Goal: Transaction & Acquisition: Purchase product/service

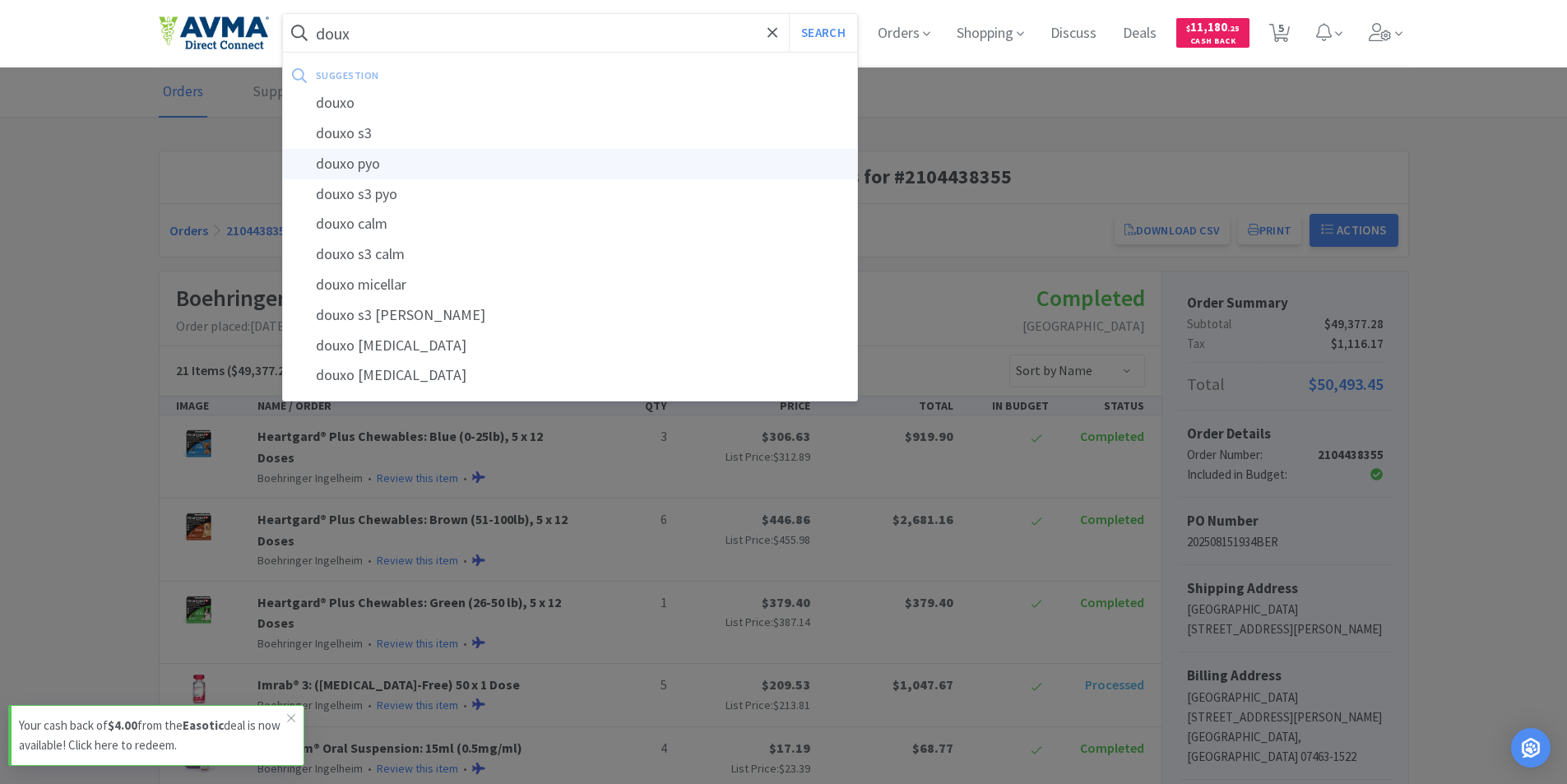
click at [447, 159] on div "douxo pyo" at bounding box center [571, 163] width 575 height 30
type input "douxo pyo"
select select "6"
select select "1"
select select "4"
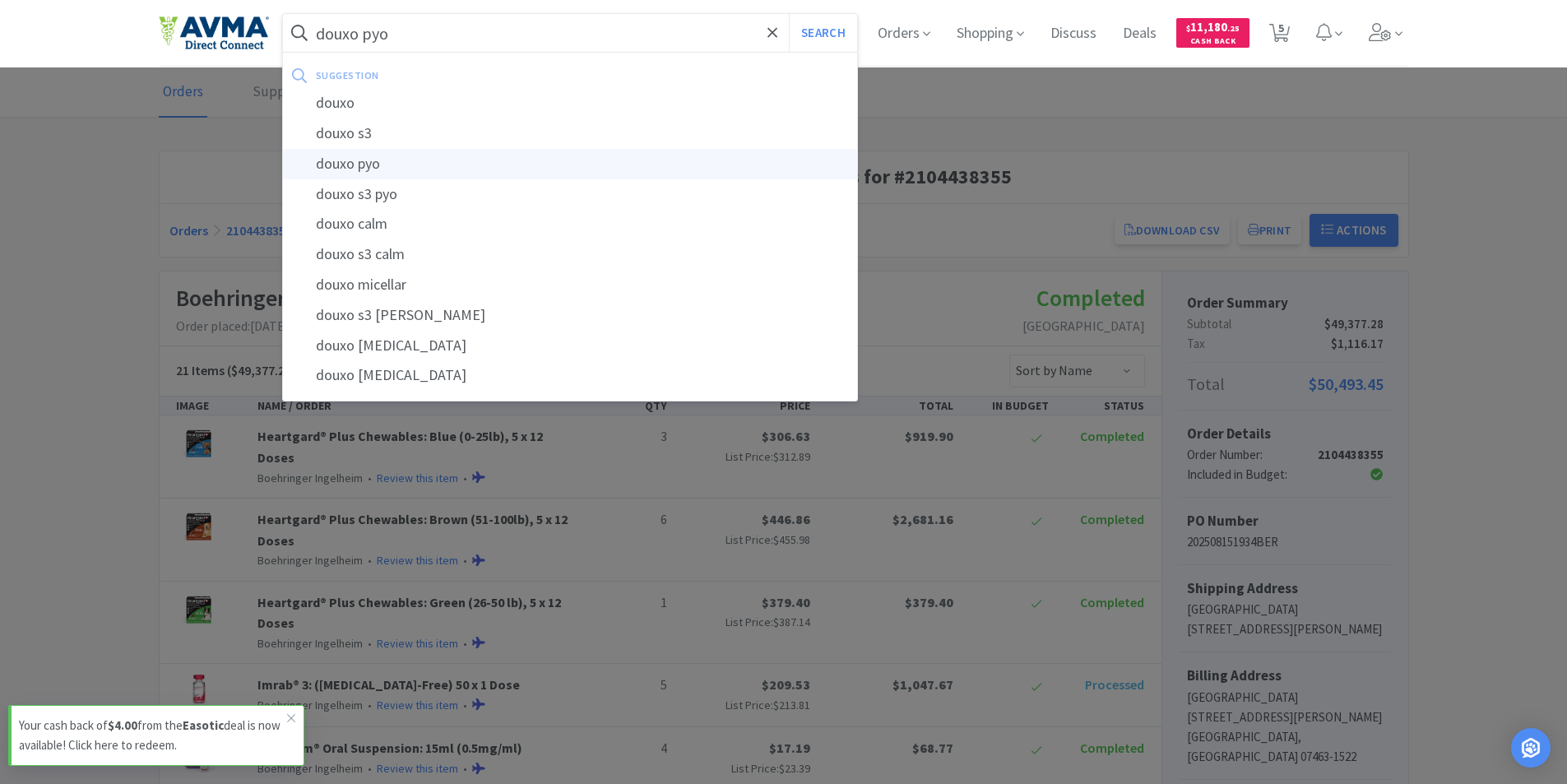
select select "2"
select select "3"
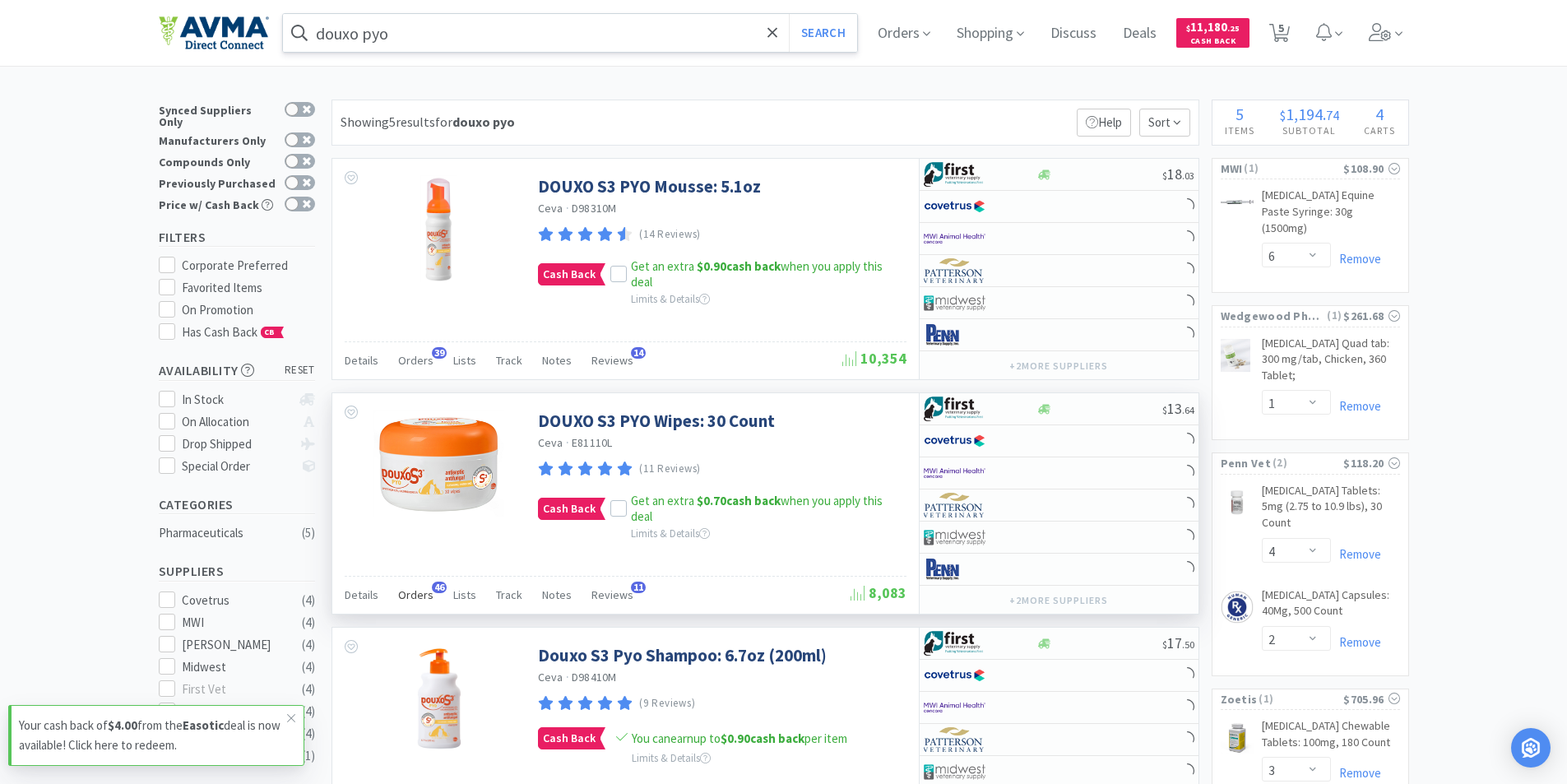
click at [411, 597] on span "Orders" at bounding box center [416, 594] width 35 height 15
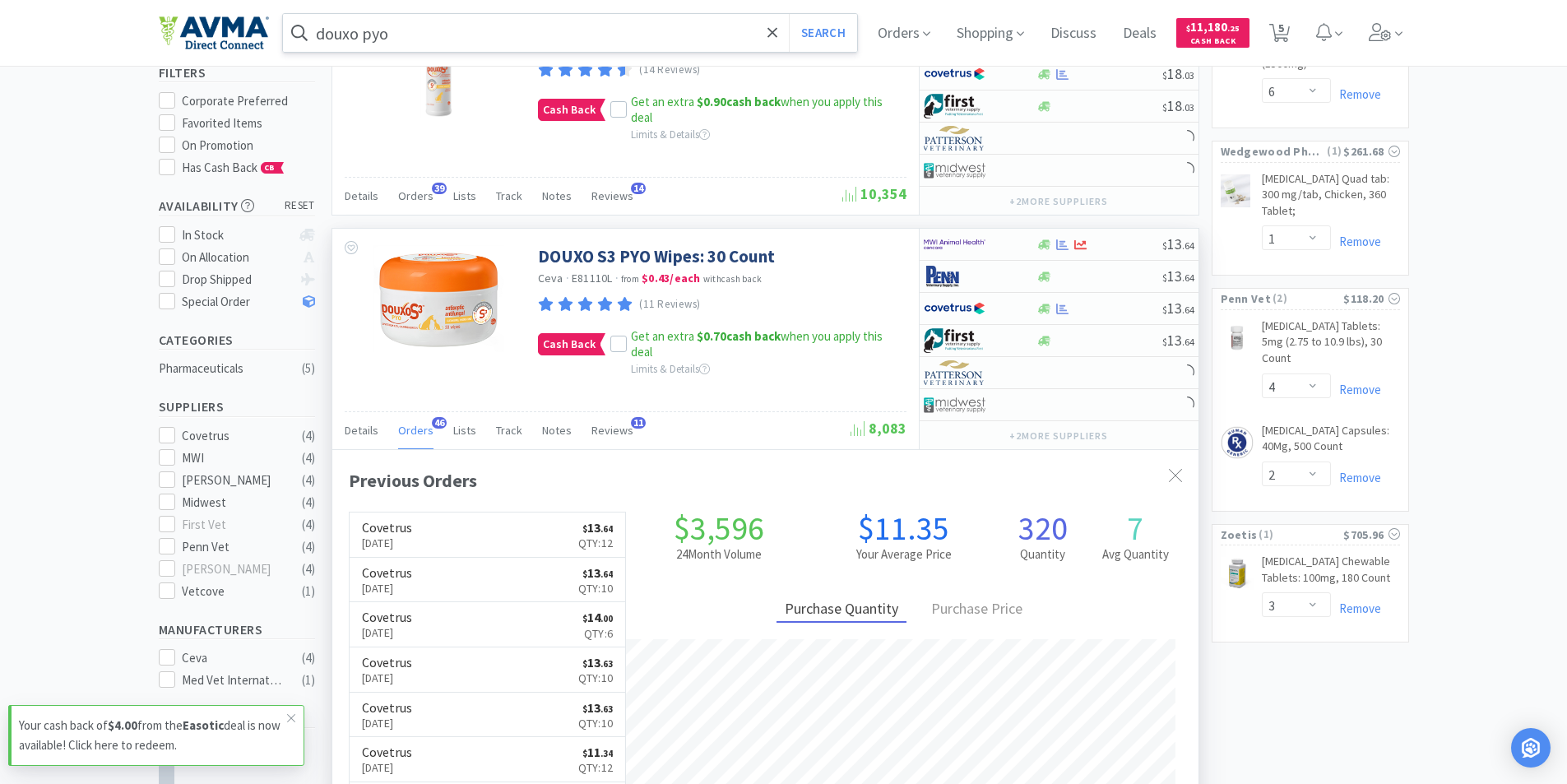
scroll to position [441, 866]
click at [373, 547] on p "[DATE]" at bounding box center [387, 542] width 50 height 18
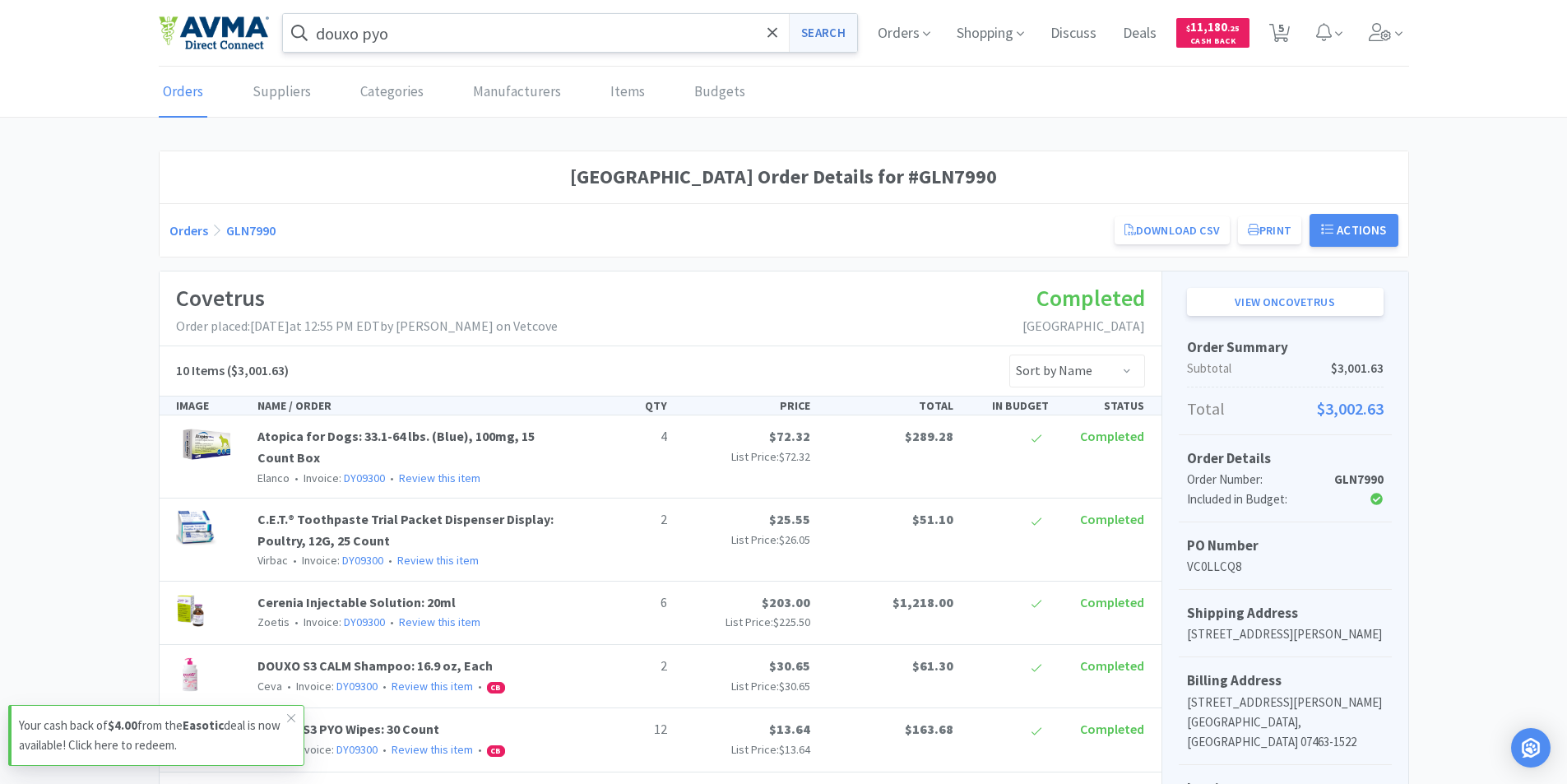
click at [809, 38] on button "Search" at bounding box center [822, 33] width 68 height 38
select select "6"
select select "1"
select select "4"
select select "2"
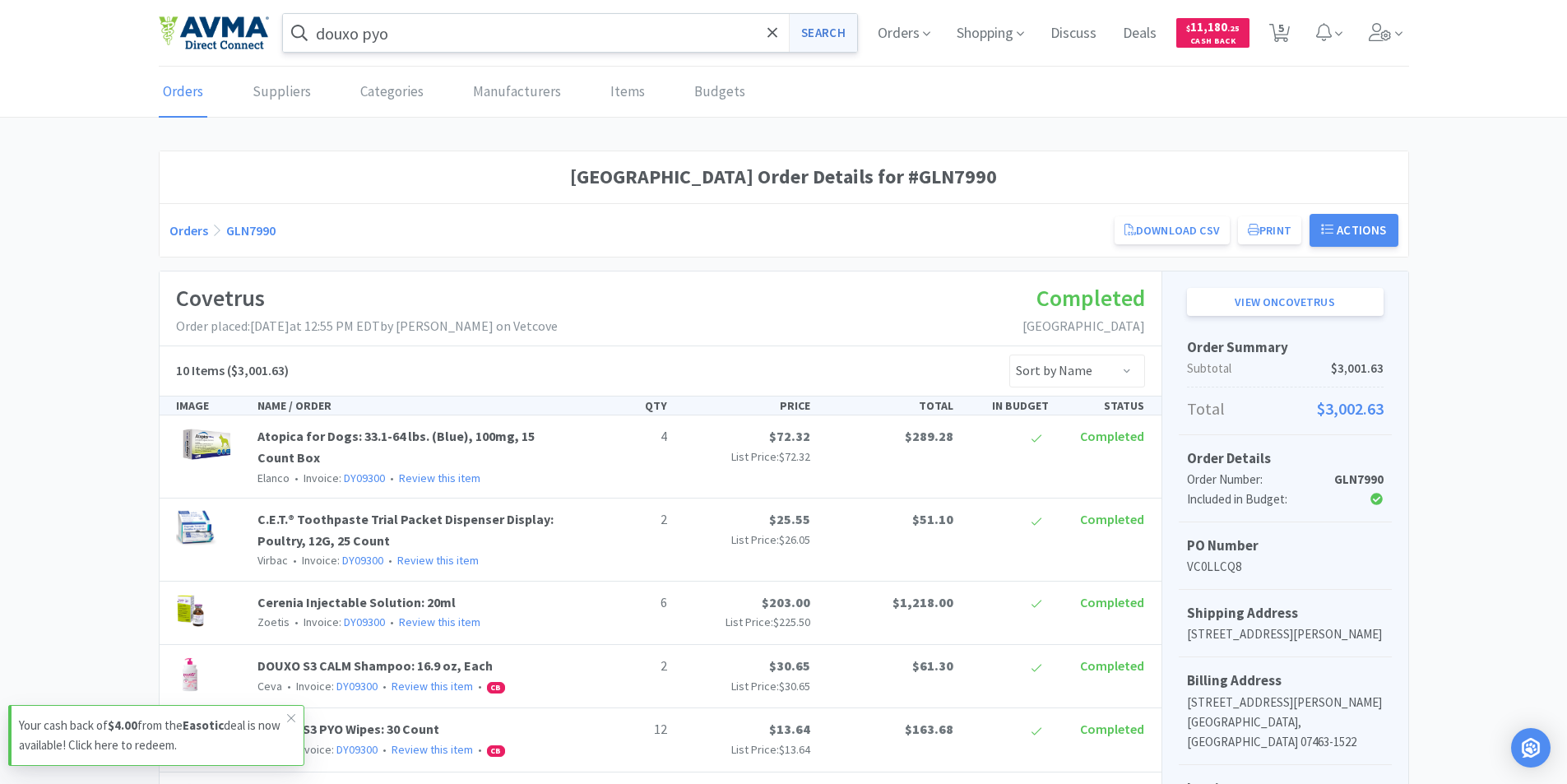
select select "3"
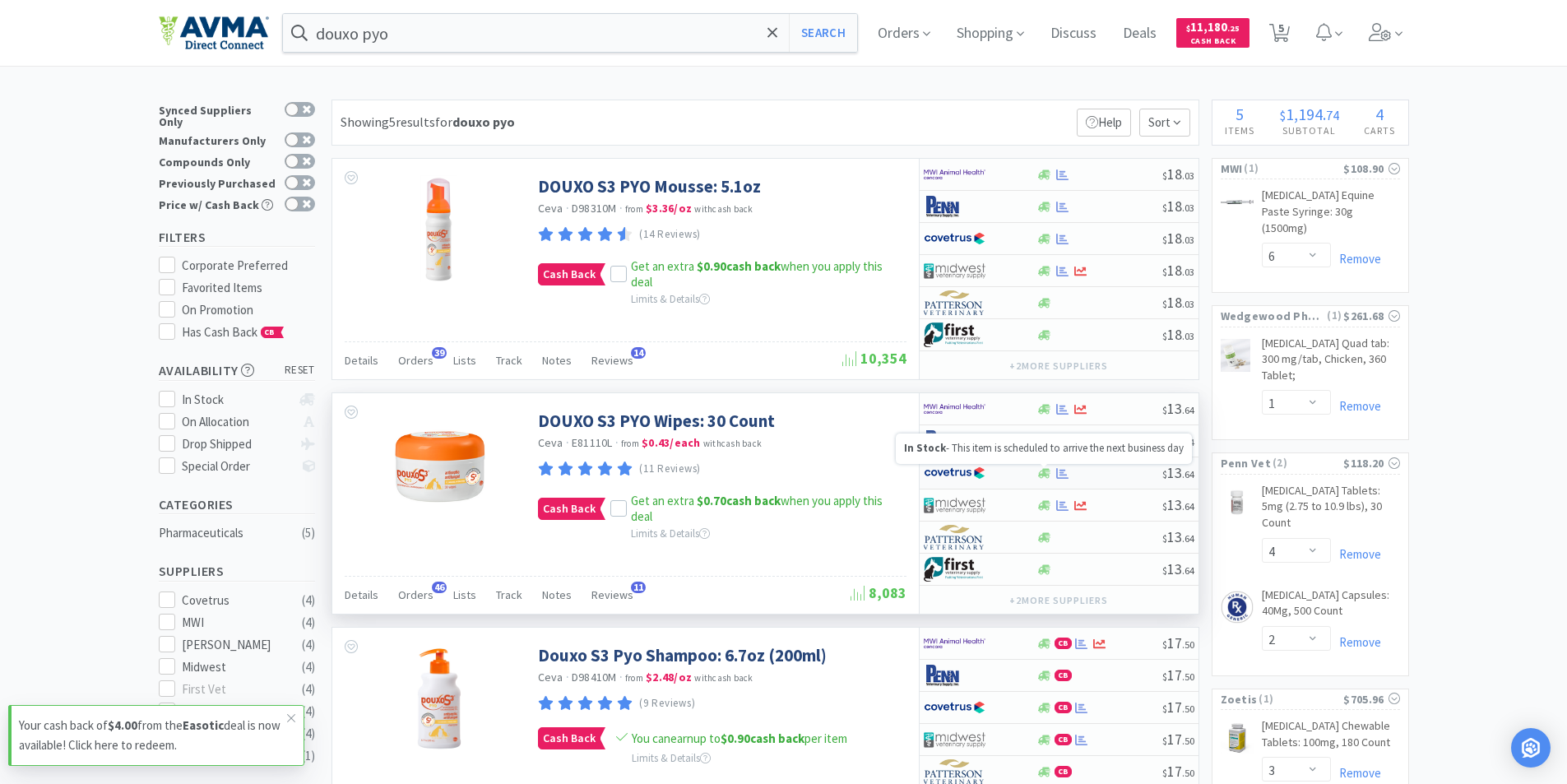
click at [1049, 470] on icon at bounding box center [1044, 472] width 12 height 9
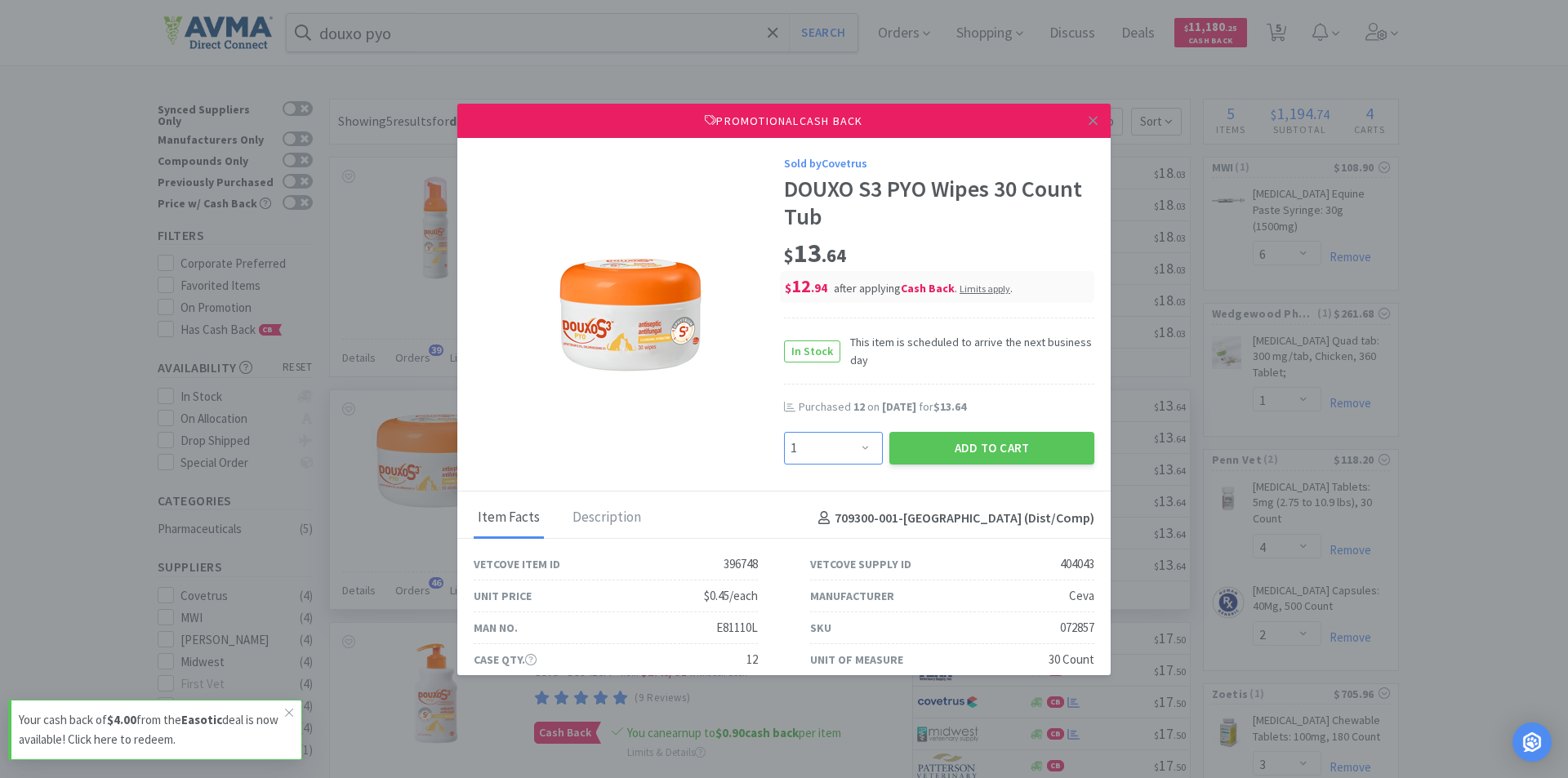
click at [793, 450] on select "Enter Quantity 1 2 3 4 5 6 7 8 9 10 11 12 13 14 15 16 17 18 19 20 Enter Quantity" at bounding box center [832, 448] width 99 height 33
select select "12"
click at [784, 432] on select "Enter Quantity 1 2 3 4 5 6 7 8 9 10 11 12 13 14 15 16 17 18 19 20 Enter Quantity" at bounding box center [832, 448] width 99 height 33
click at [1000, 446] on button "Add to Cart" at bounding box center [991, 448] width 205 height 33
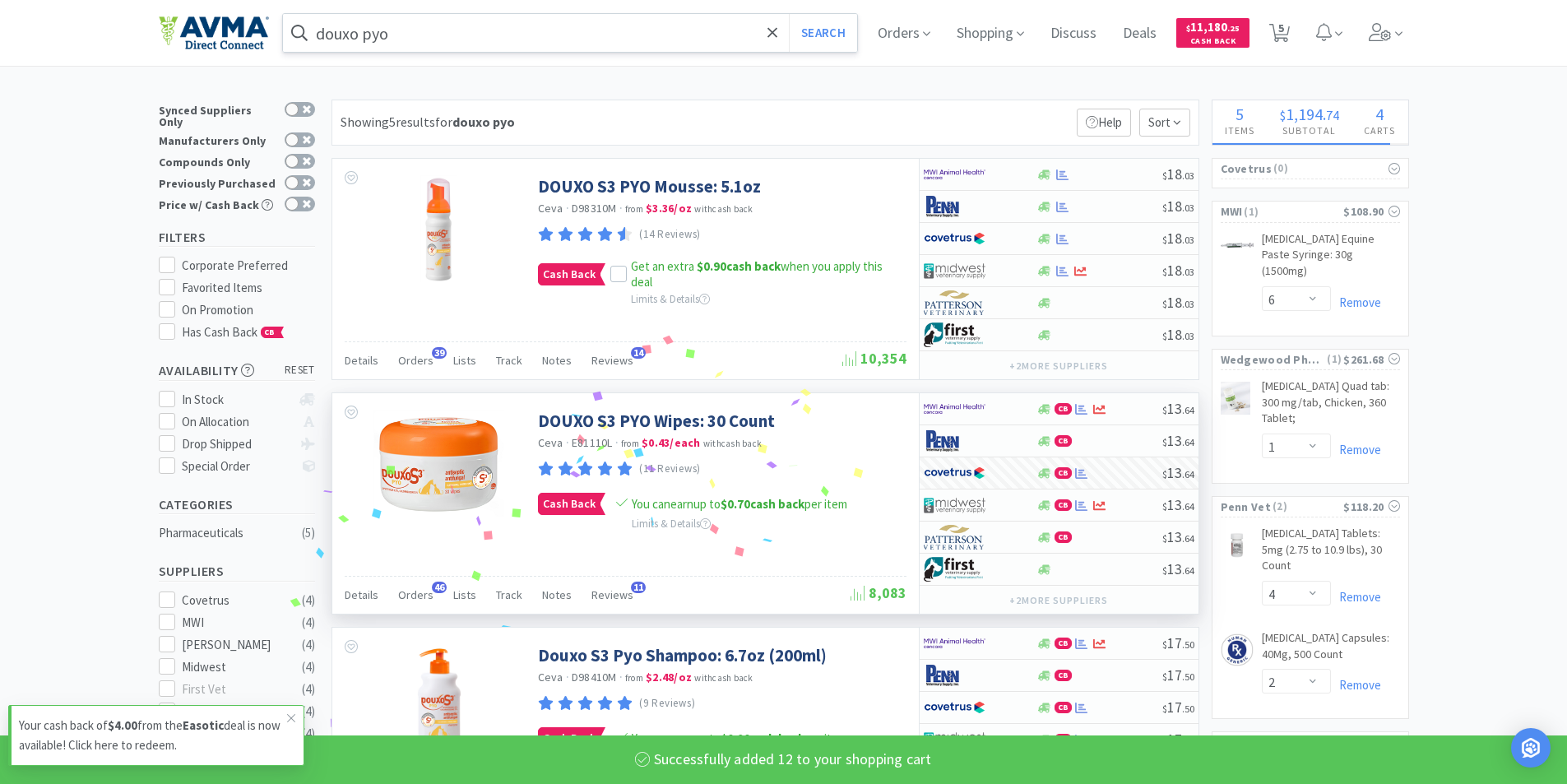
click at [441, 37] on input "douxo pyo" at bounding box center [571, 33] width 575 height 38
select select "12"
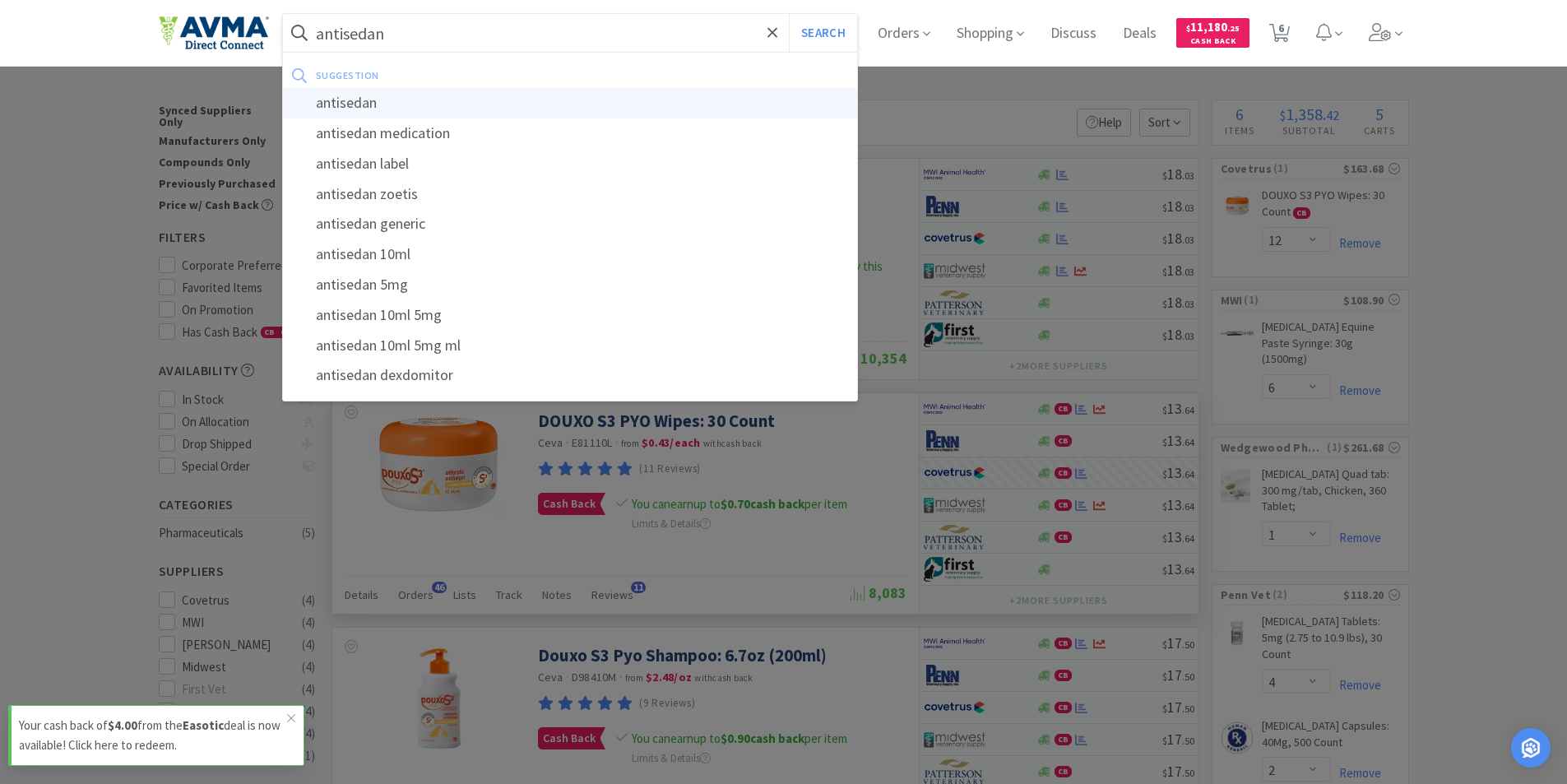
type input "antisedan"
click at [390, 113] on div "antisedan" at bounding box center [571, 103] width 575 height 30
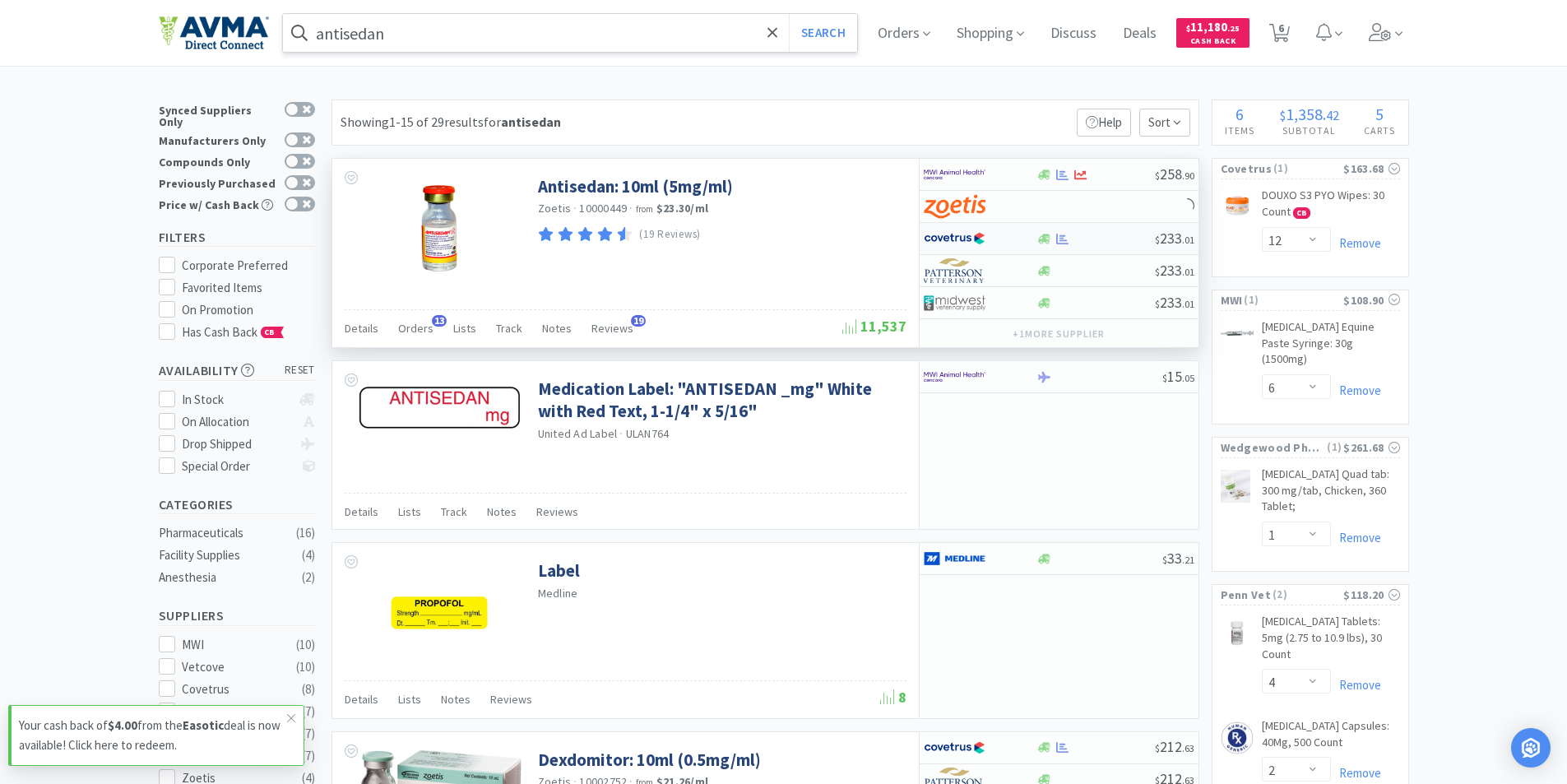
click at [1037, 238] on div at bounding box center [1044, 239] width 16 height 12
select select "1"
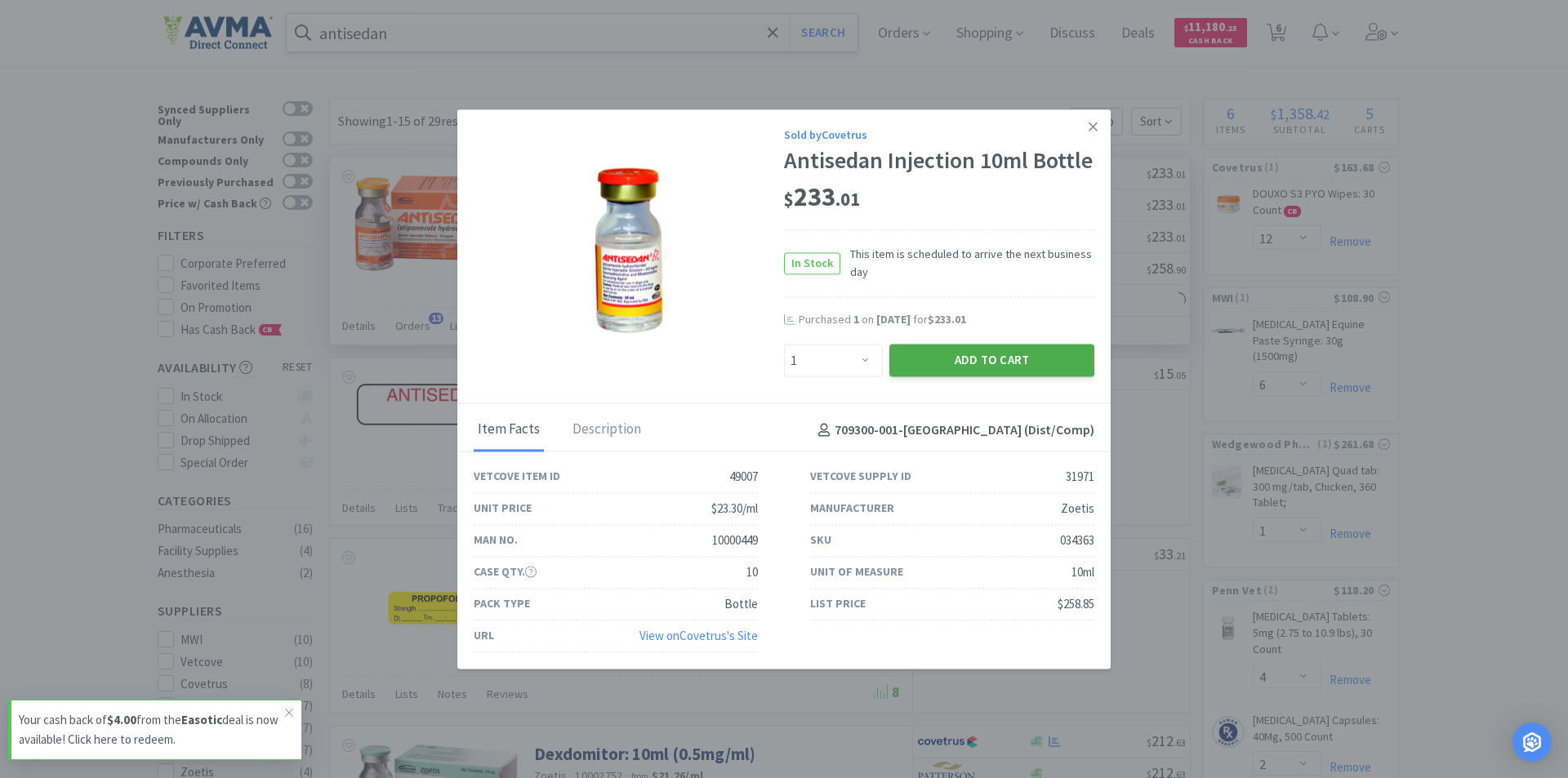
click at [1028, 366] on button "Add to Cart" at bounding box center [991, 361] width 205 height 33
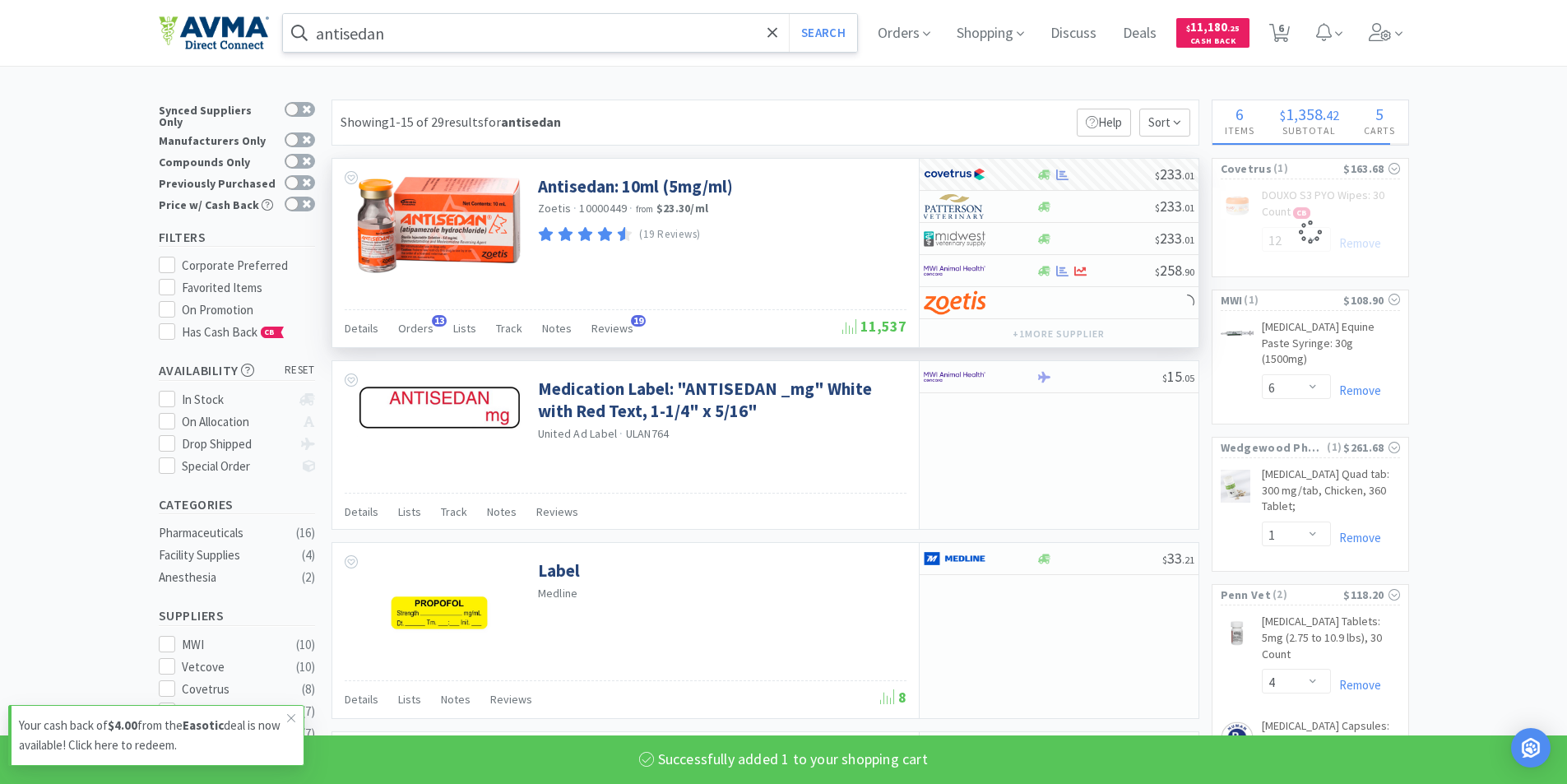
select select "1"
select select "12"
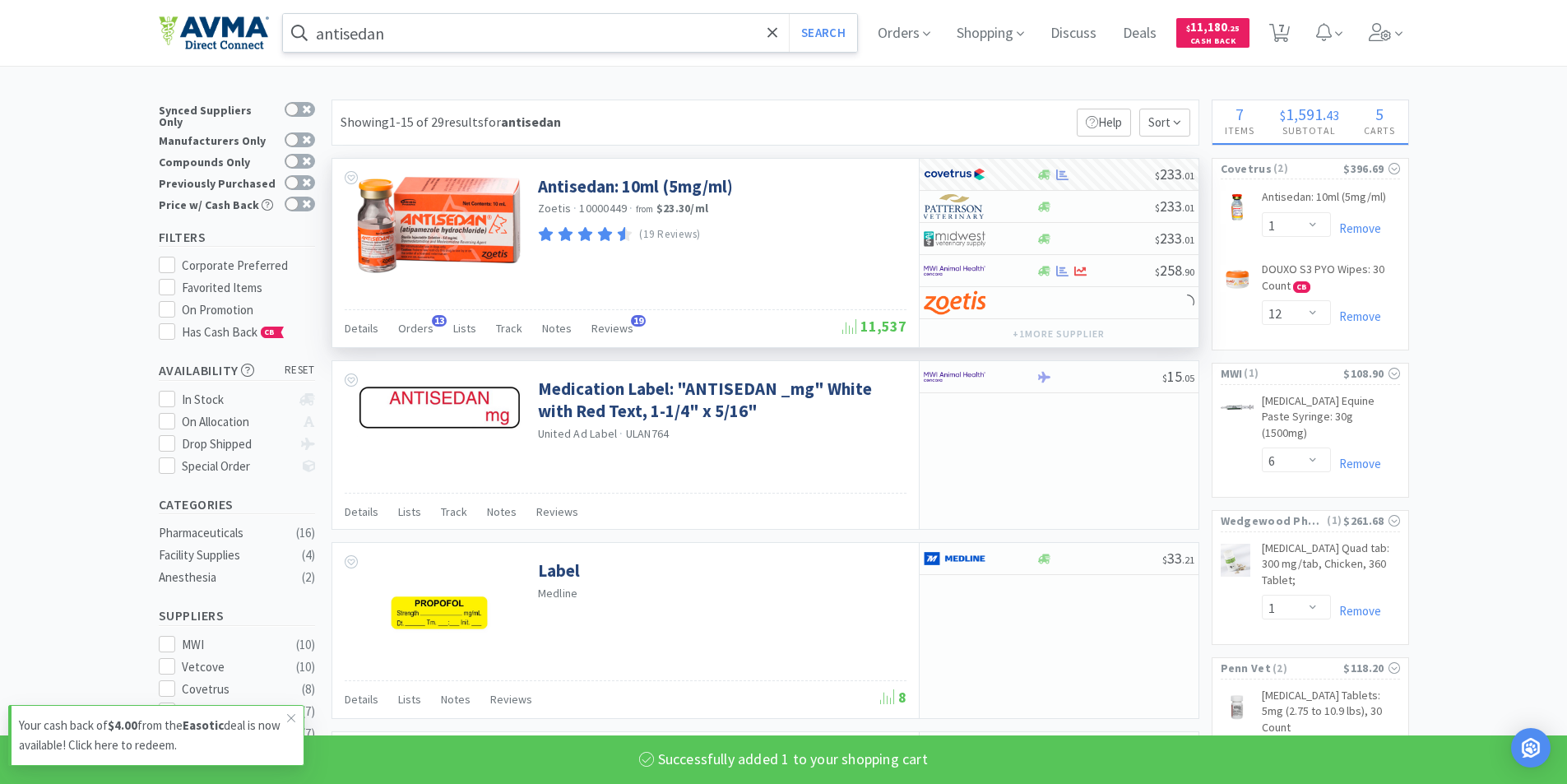
click at [423, 44] on input "antisedan" at bounding box center [571, 33] width 575 height 38
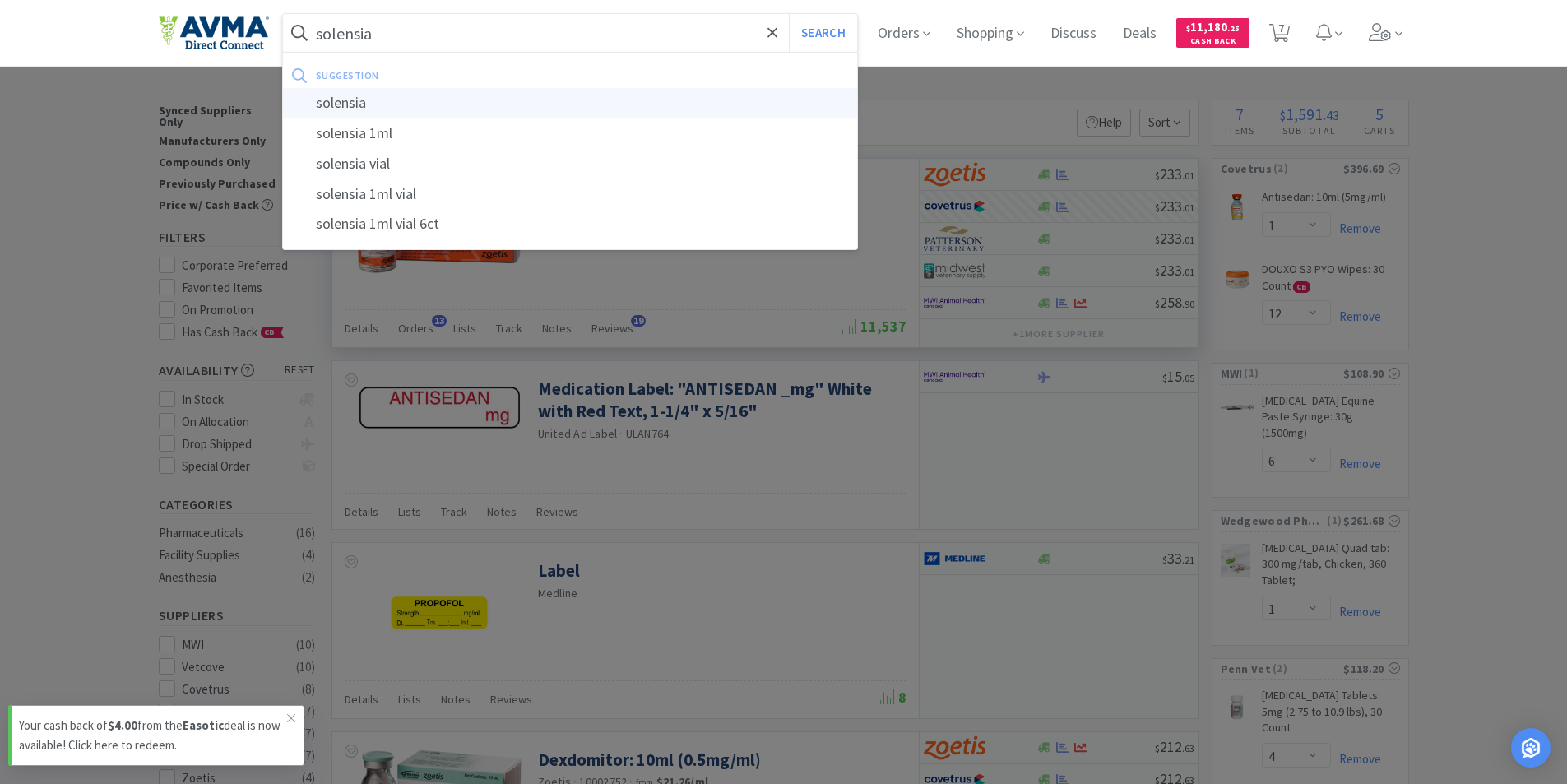
type input "solensia"
click at [365, 98] on div "solensia" at bounding box center [571, 103] width 575 height 30
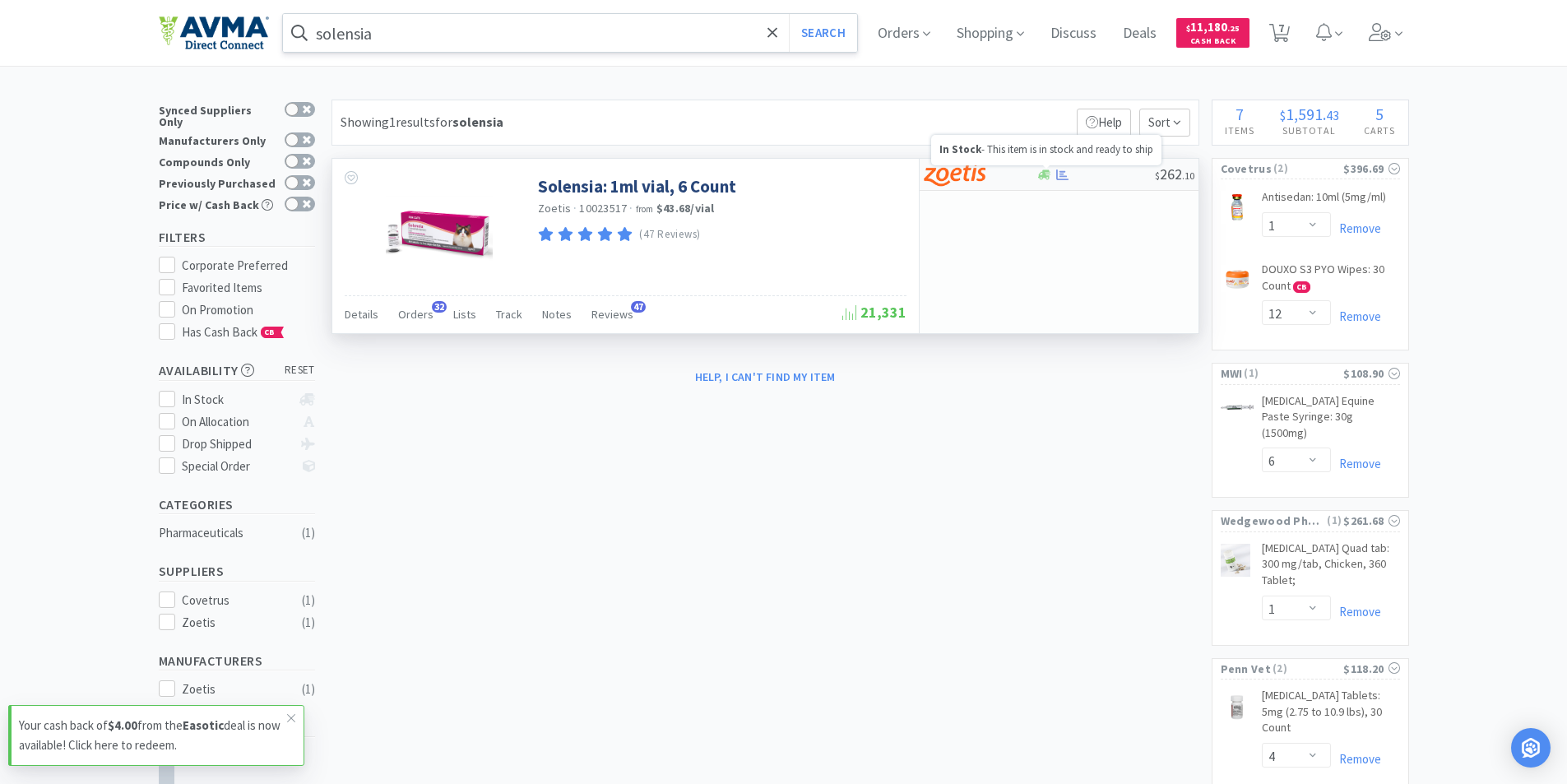
click at [1048, 172] on icon at bounding box center [1044, 174] width 12 height 9
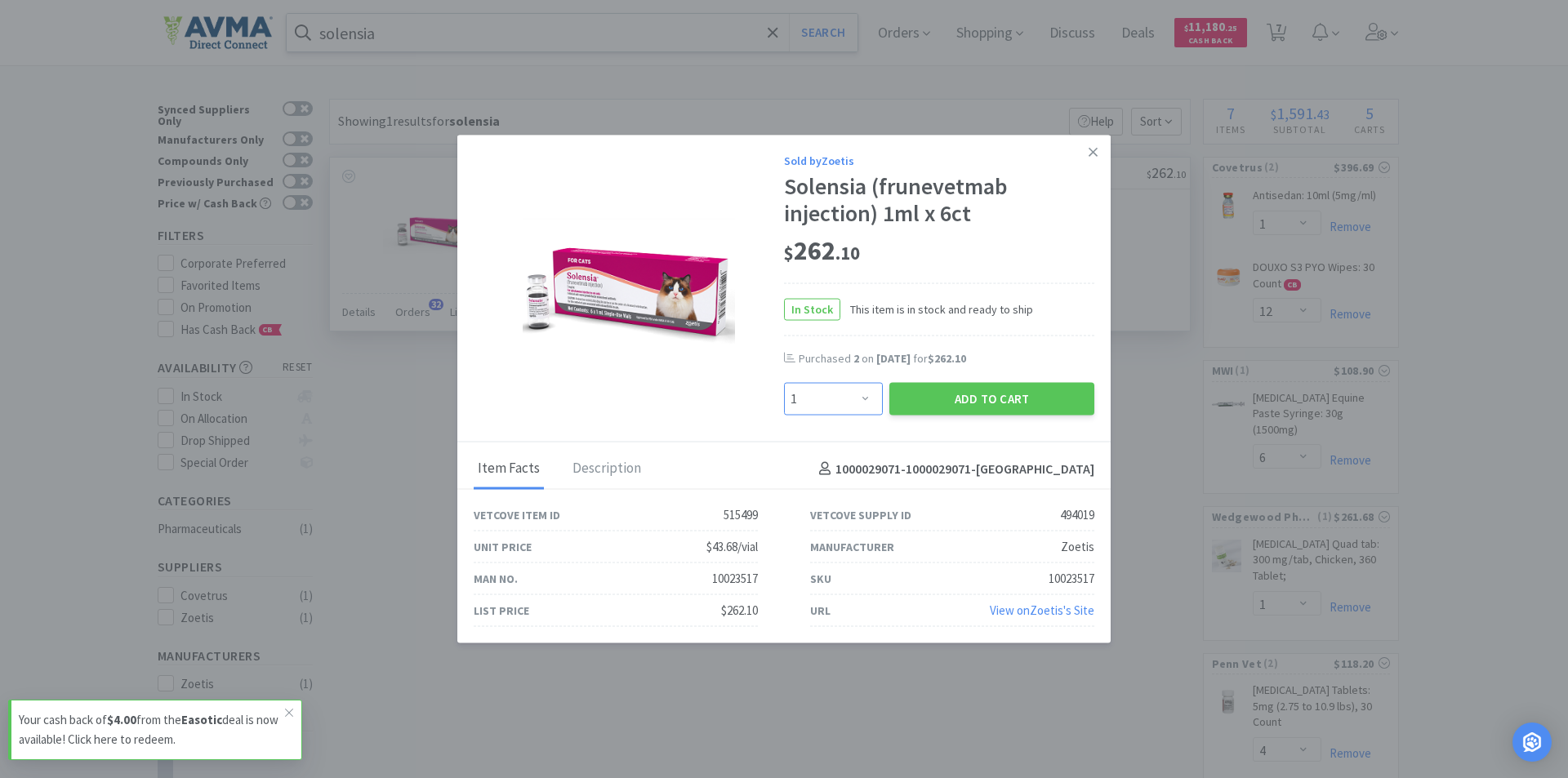
click at [862, 404] on select "Enter Quantity 1 2 3 4 5 6 7 8 9 10 11 12 13 14 15 16 17 18 19 20 Enter Quantity" at bounding box center [832, 399] width 99 height 33
select select "3"
click at [784, 383] on select "Enter Quantity 1 2 3 4 5 6 7 8 9 10 11 12 13 14 15 16 17 18 19 20 Enter Quantity" at bounding box center [832, 399] width 99 height 33
click at [1090, 151] on icon at bounding box center [1093, 152] width 9 height 15
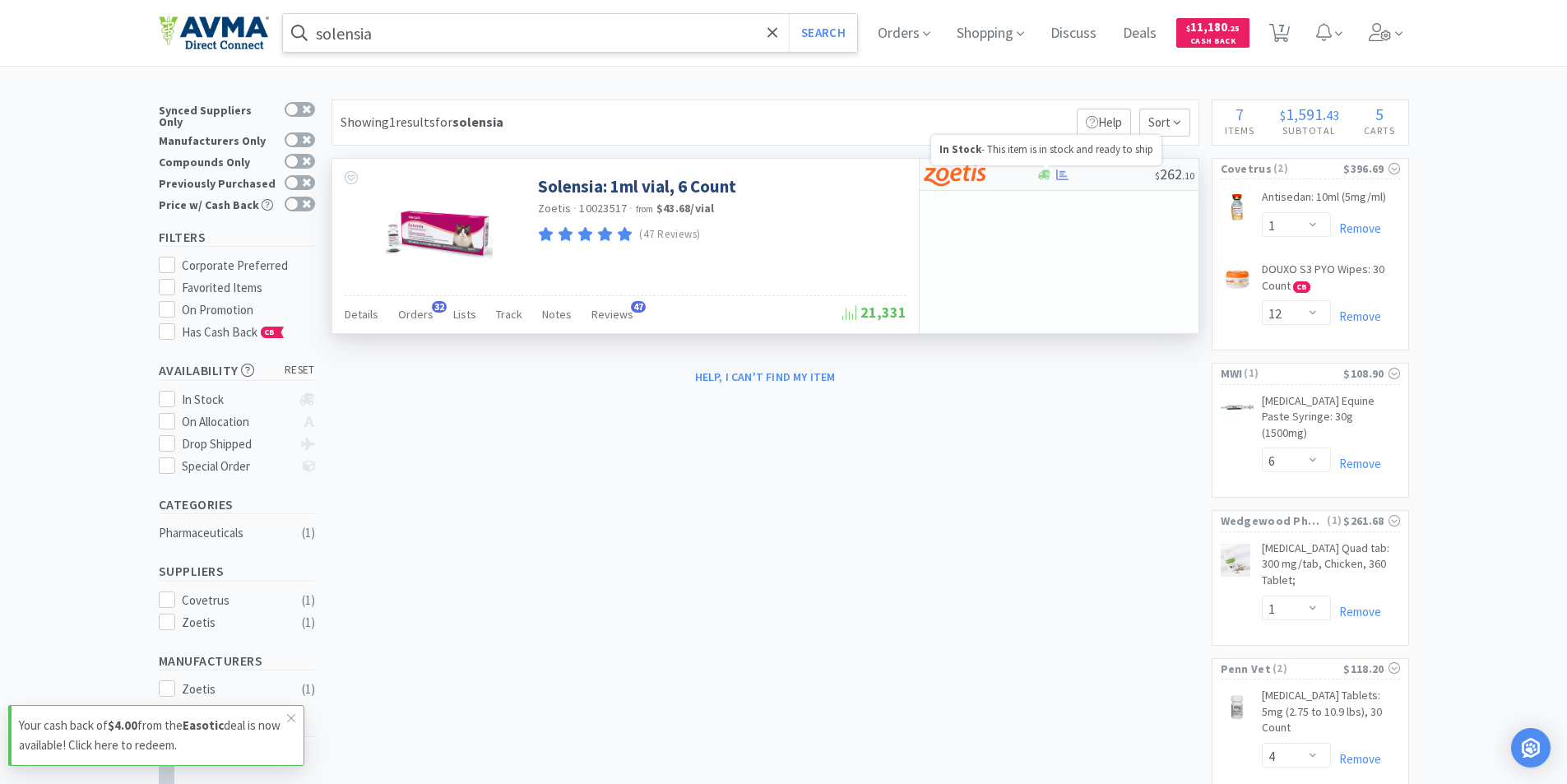
click at [1043, 176] on icon at bounding box center [1044, 174] width 12 height 9
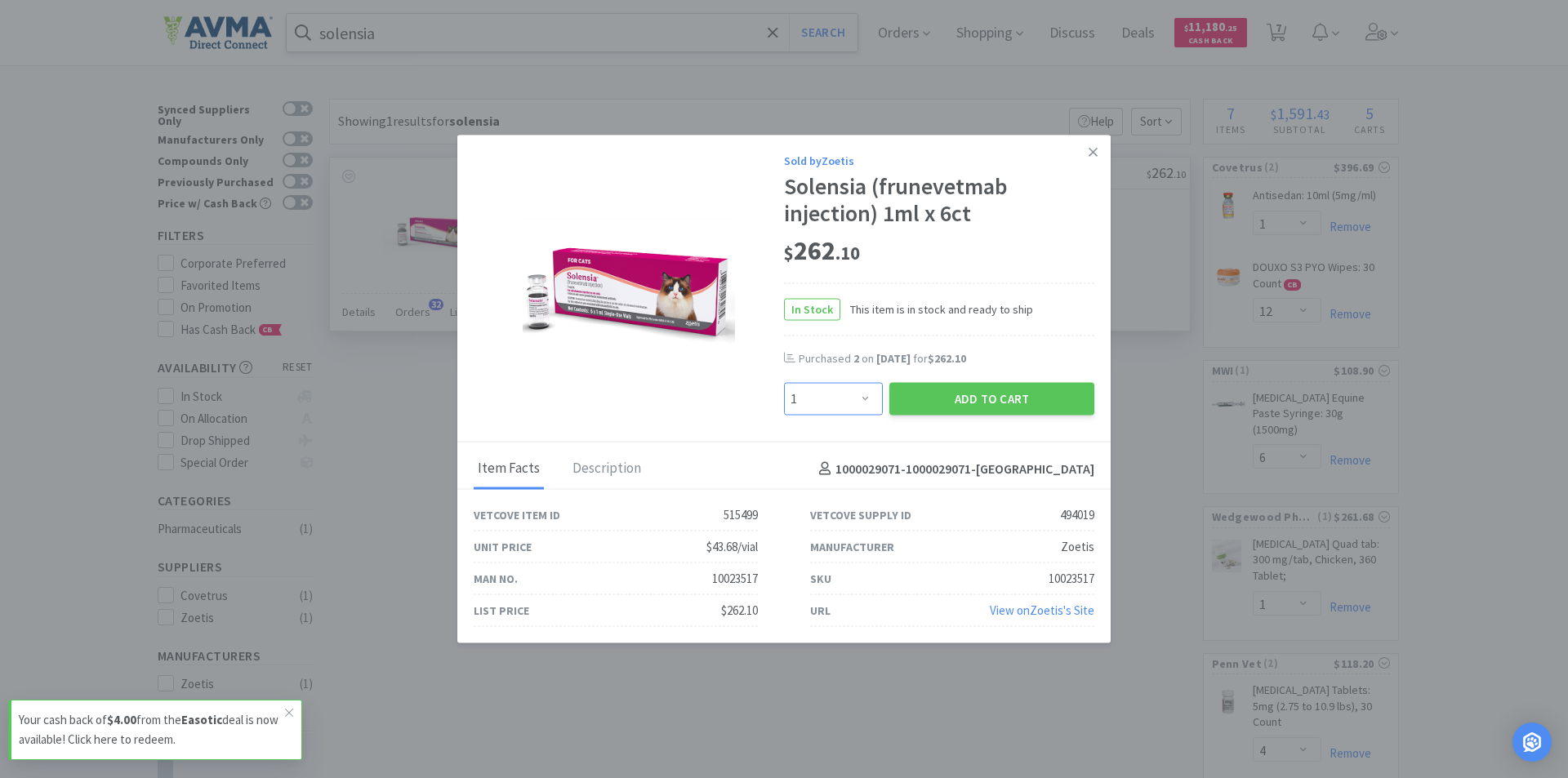
click at [869, 402] on select "Enter Quantity 1 2 3 4 5 6 7 8 9 10 11 12 13 14 15 16 17 18 19 20 Enter Quantity" at bounding box center [832, 399] width 99 height 33
select select "3"
click at [784, 383] on select "Enter Quantity 1 2 3 4 5 6 7 8 9 10 11 12 13 14 15 16 17 18 19 20 Enter Quantity" at bounding box center [832, 399] width 99 height 33
click at [1013, 396] on button "Add to Cart" at bounding box center [991, 399] width 205 height 33
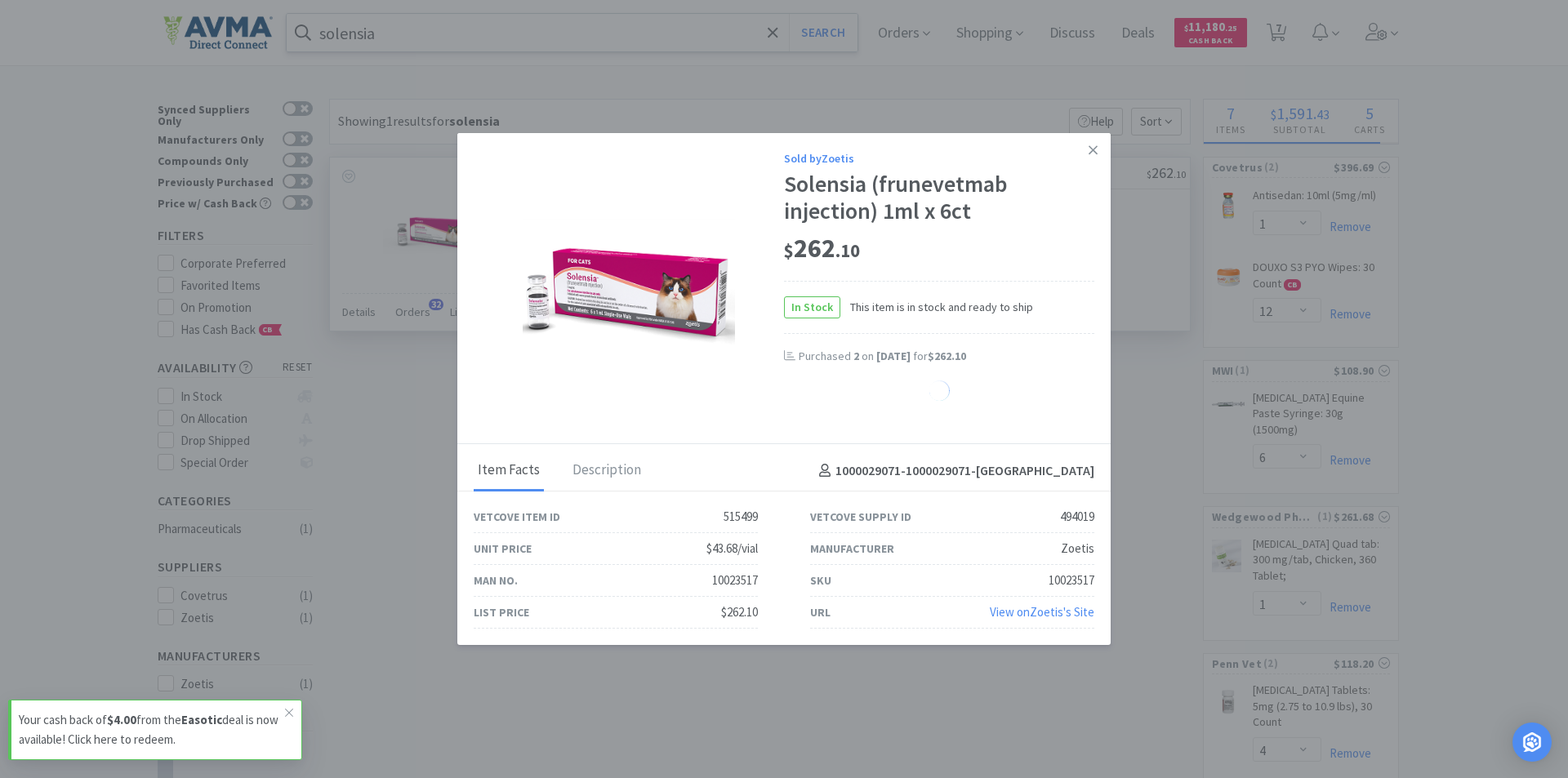
select select "3"
select select "1"
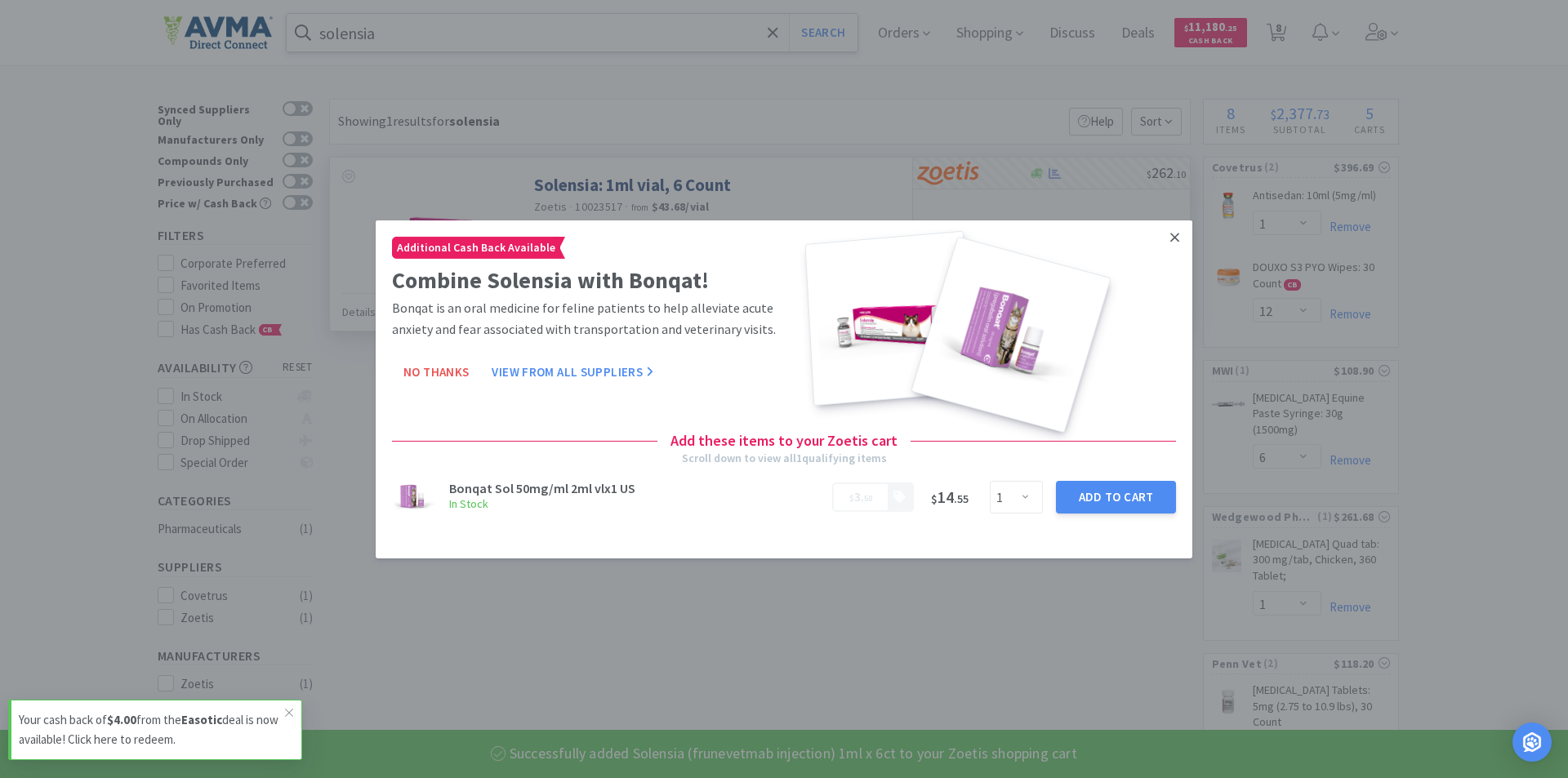
click at [1171, 237] on icon at bounding box center [1174, 236] width 9 height 15
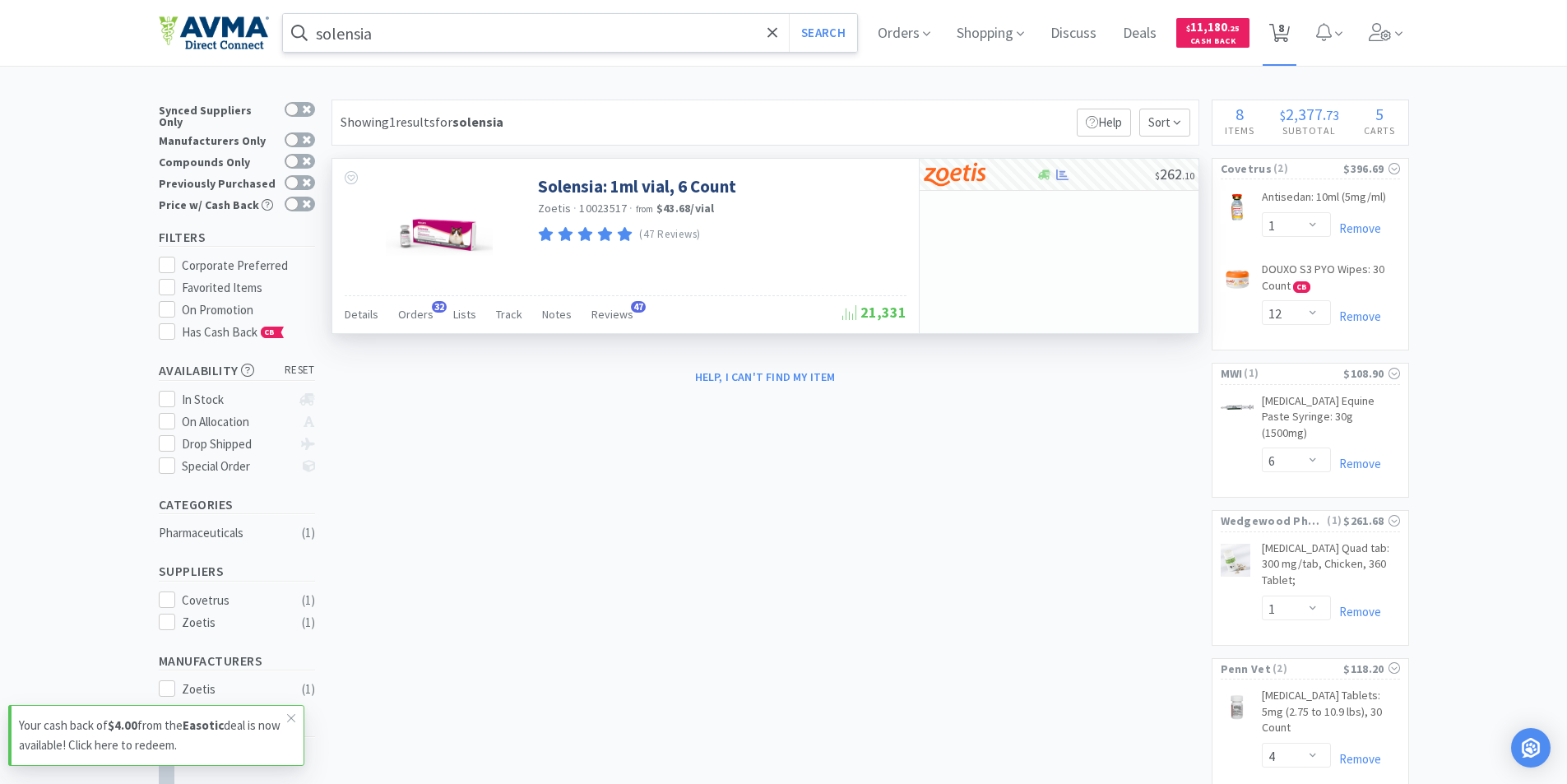
click at [1285, 28] on span "8" at bounding box center [1281, 28] width 6 height 66
select select "3"
select select "1"
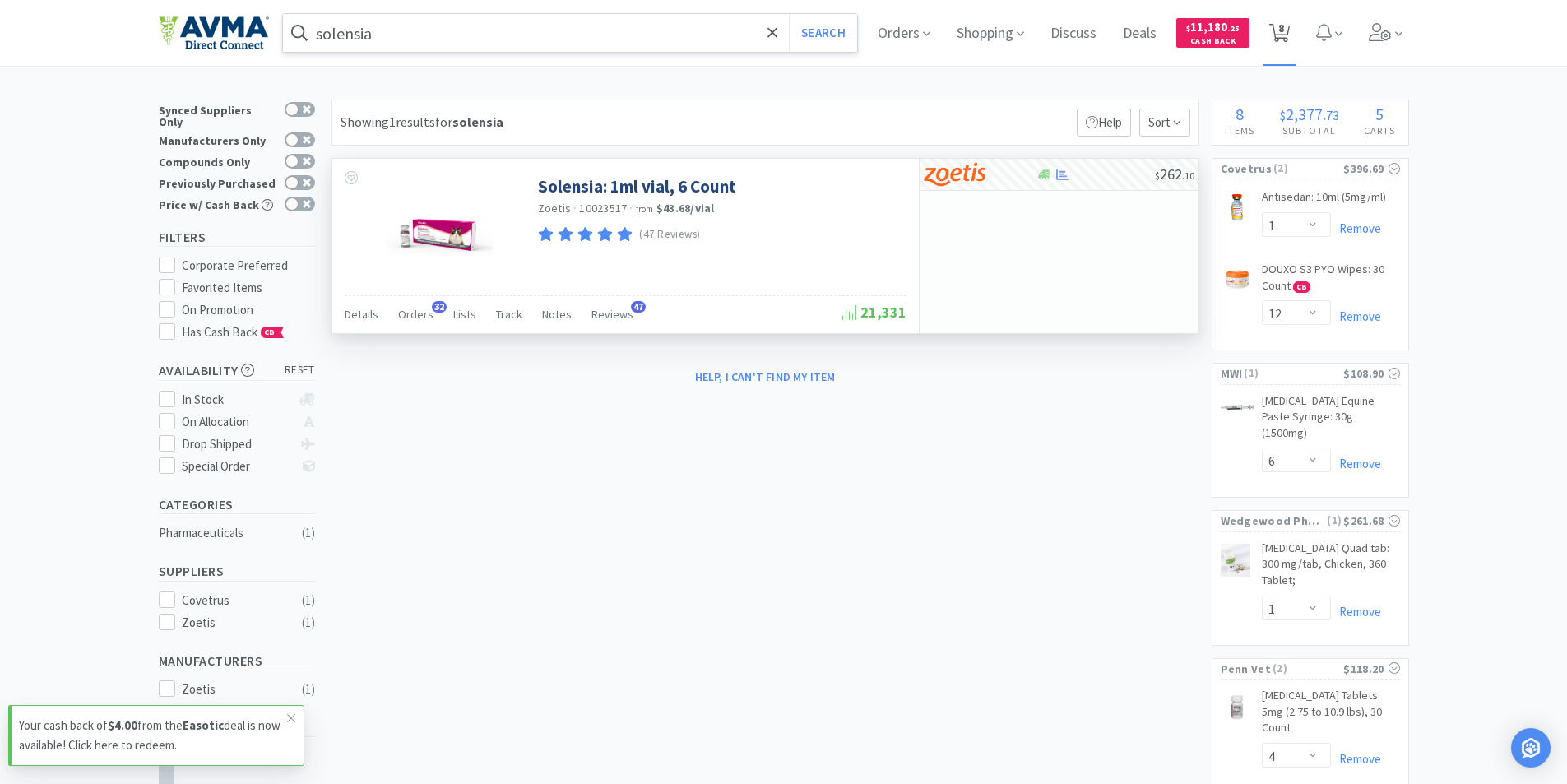
select select "12"
select select "6"
select select "4"
select select "2"
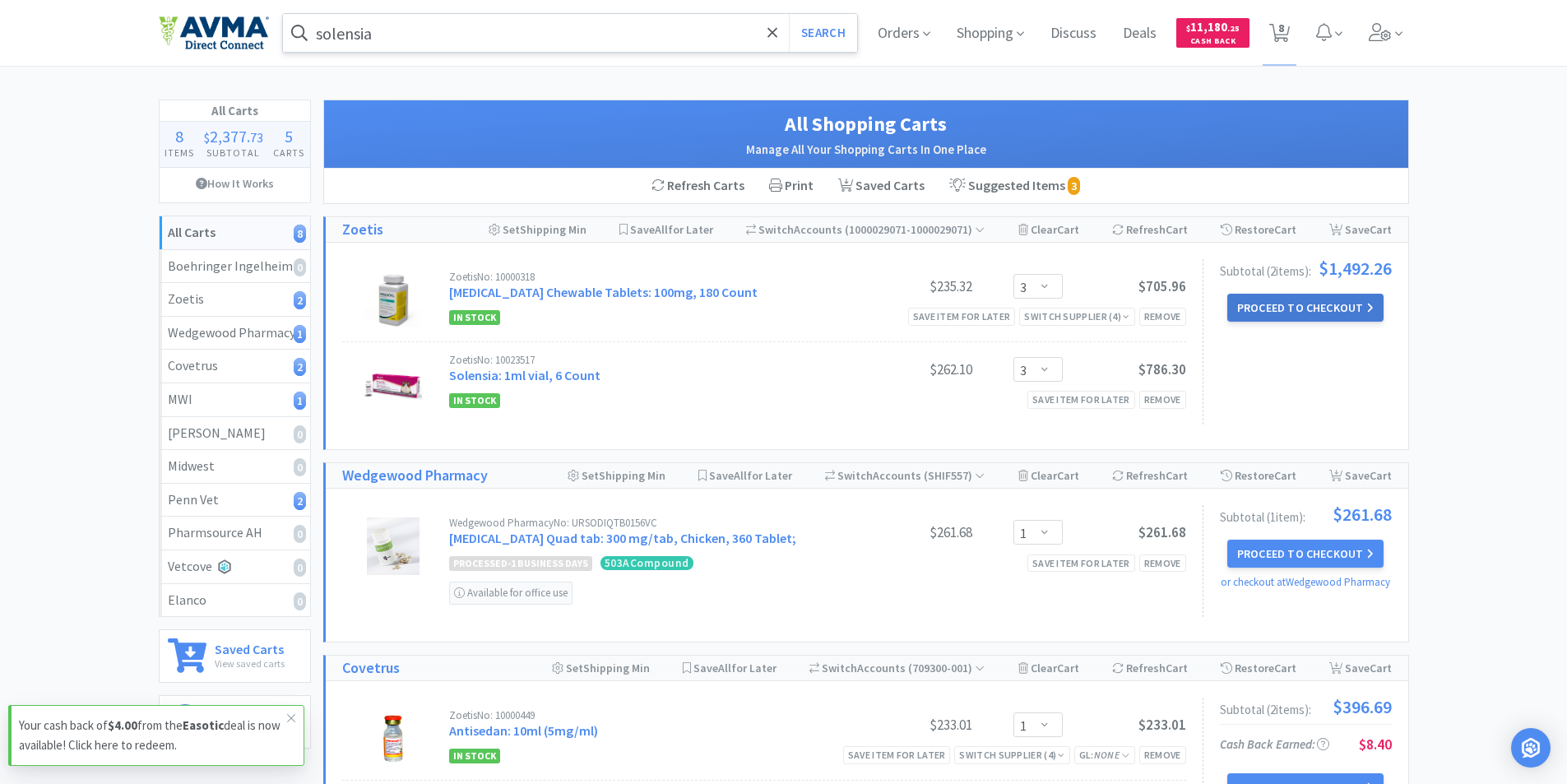
click at [1304, 307] on button "Proceed to Checkout" at bounding box center [1305, 307] width 156 height 28
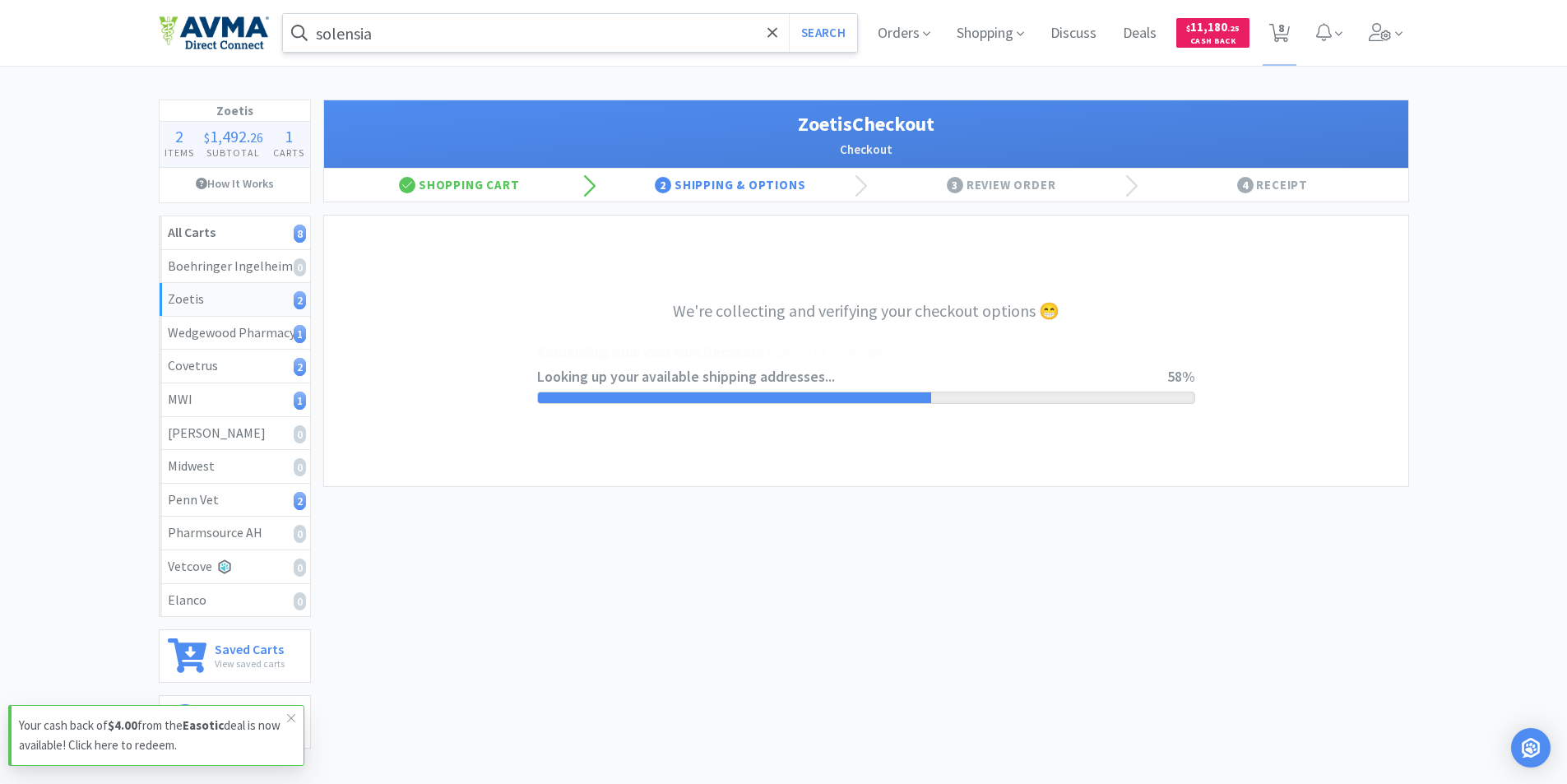
select select "invoice"
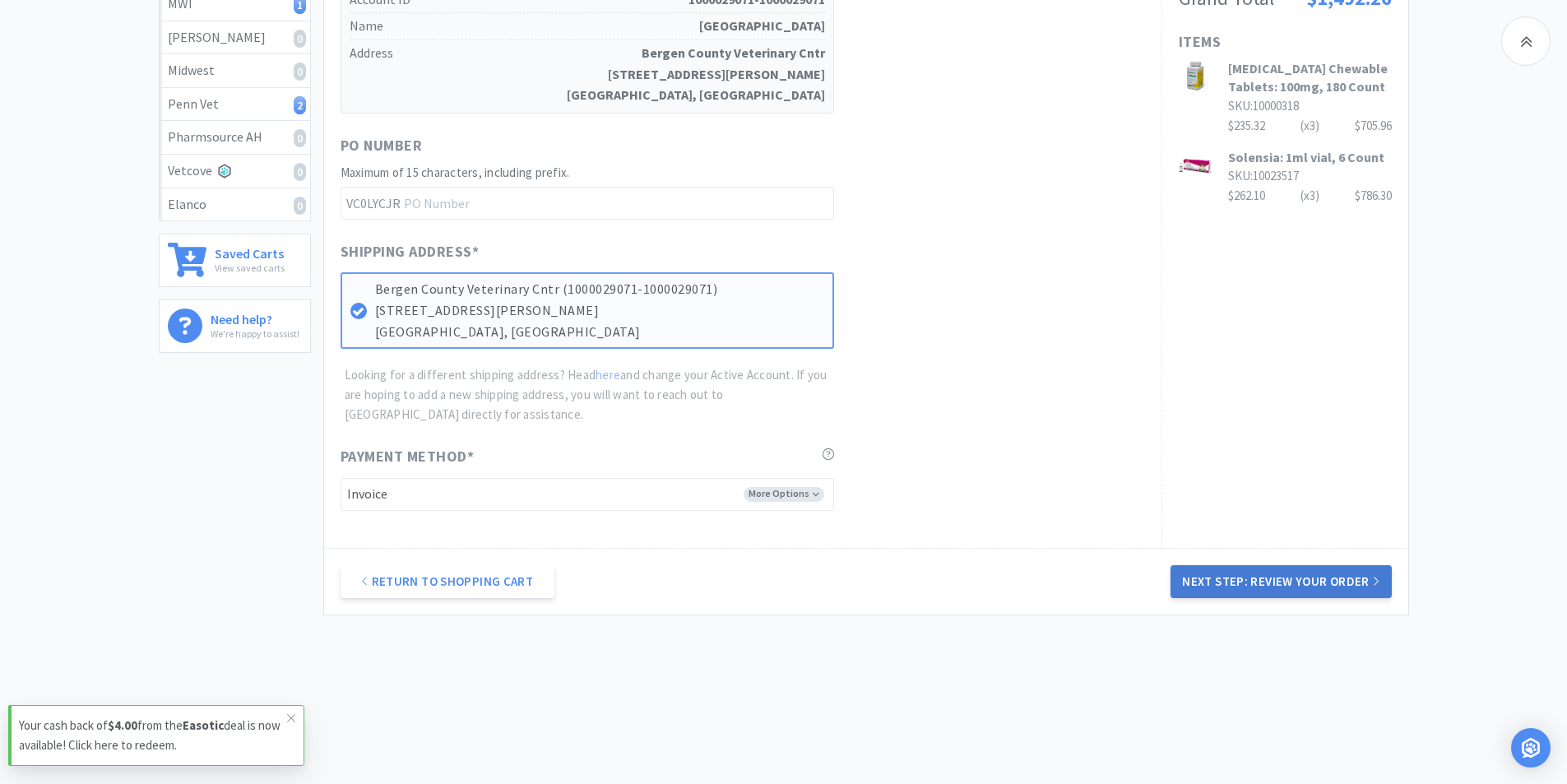
drag, startPoint x: 1282, startPoint y: 574, endPoint x: 1579, endPoint y: 511, distance: 303.6
click at [1283, 573] on button "Next Step: Review Your Order" at bounding box center [1280, 581] width 220 height 33
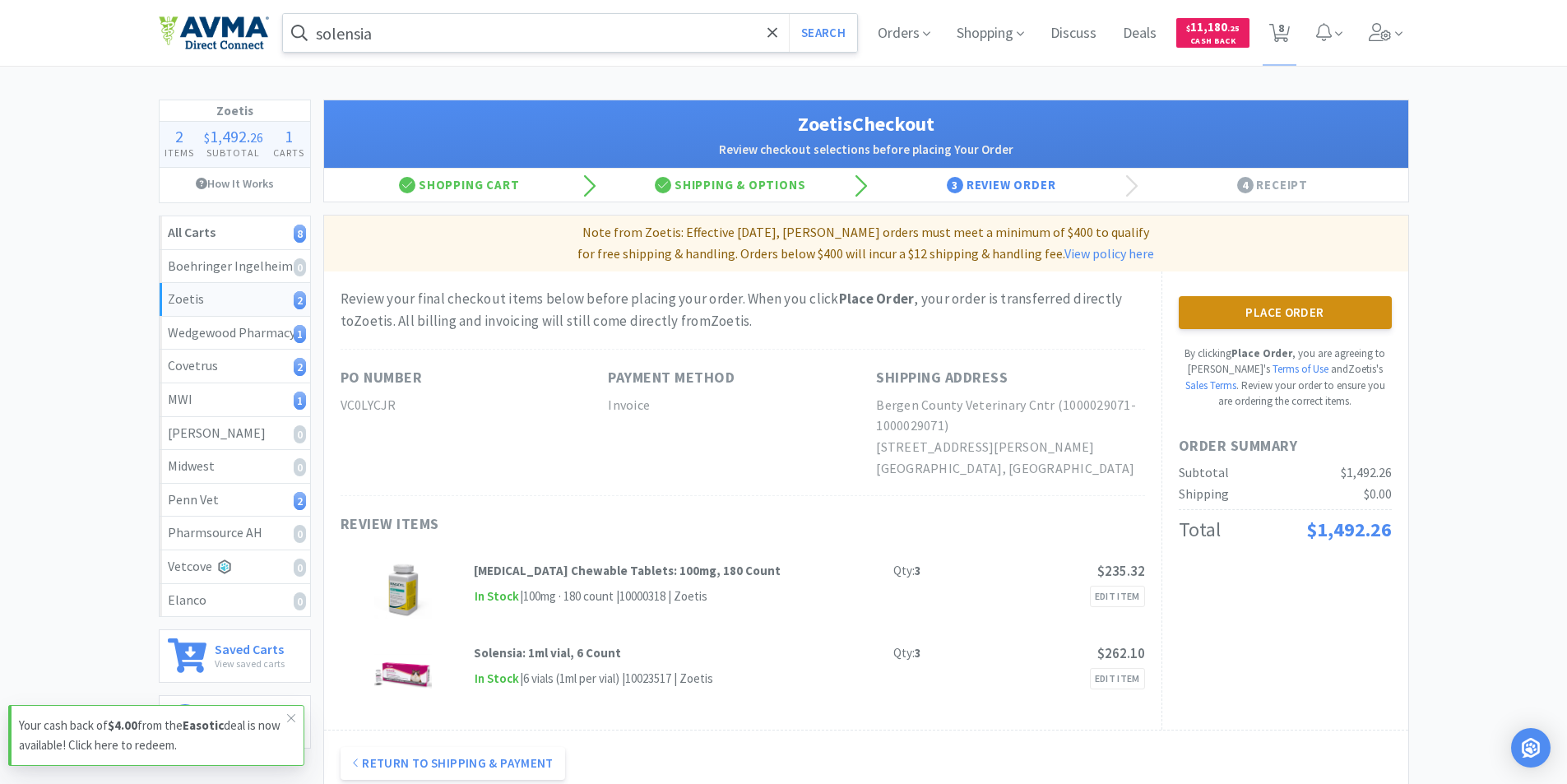
click at [1291, 308] on button "Place Order" at bounding box center [1285, 313] width 213 height 33
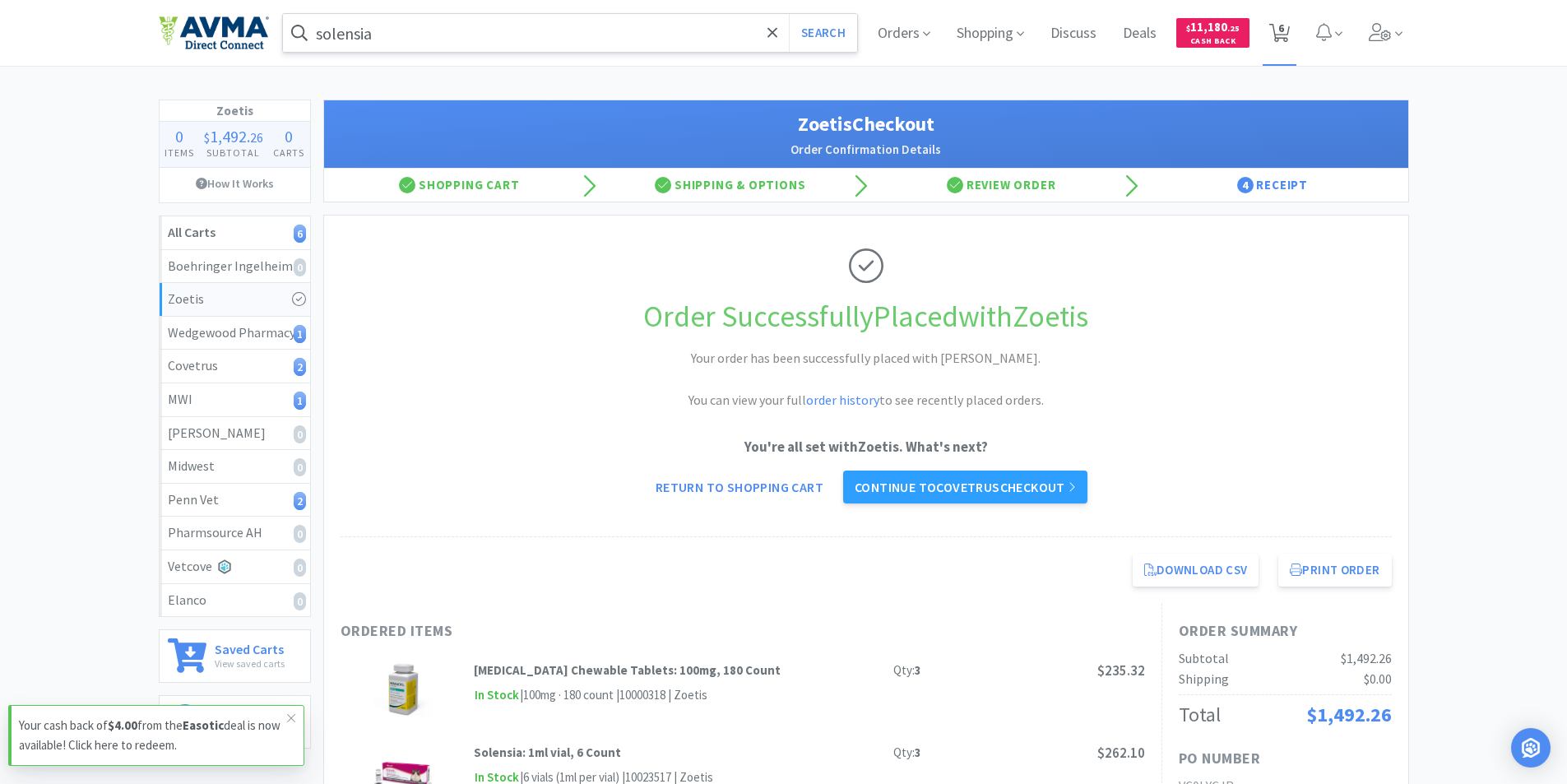
click at [1277, 33] on icon at bounding box center [1280, 33] width 21 height 18
select select "1"
select select "12"
select select "6"
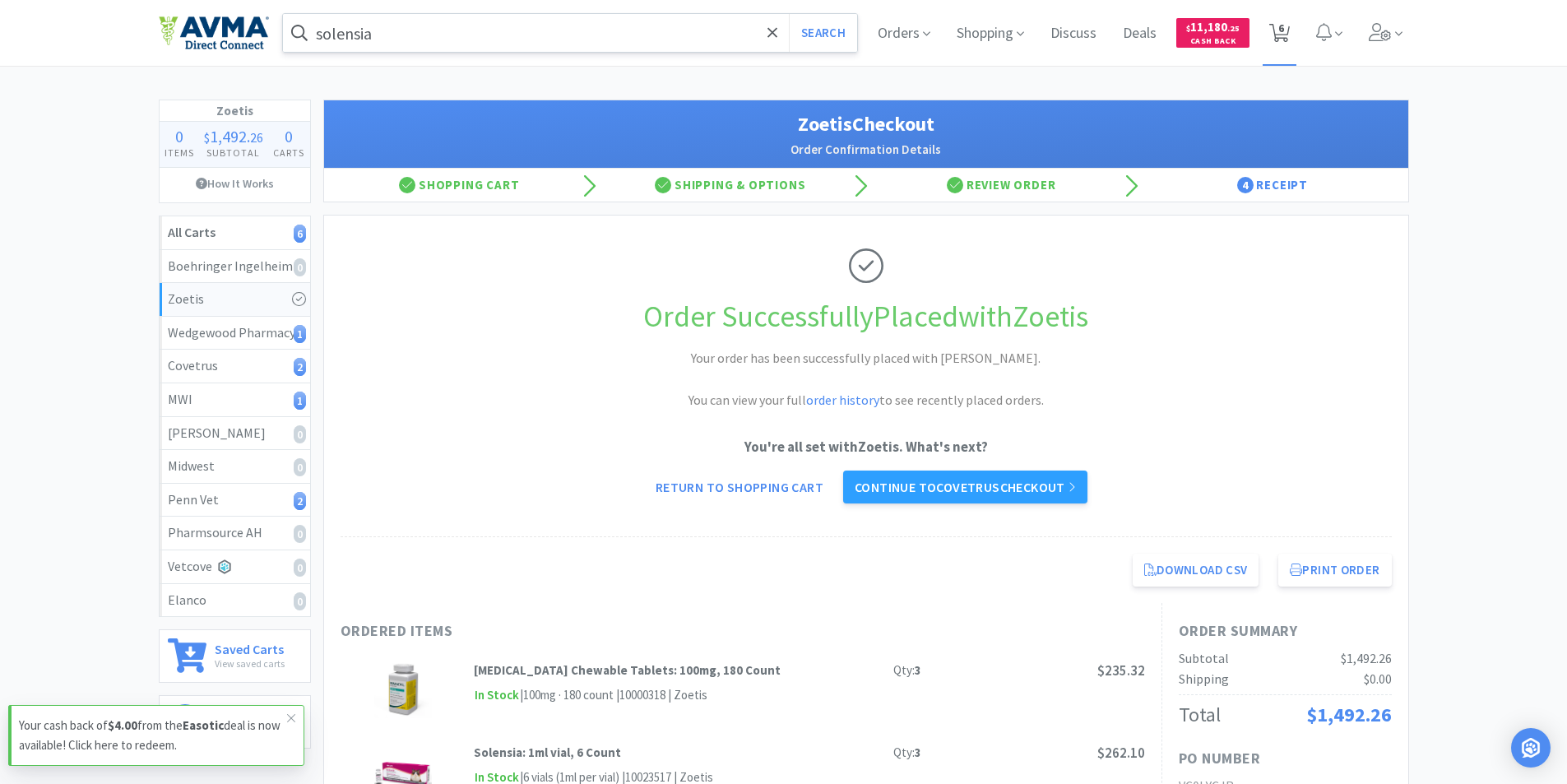
select select "4"
select select "2"
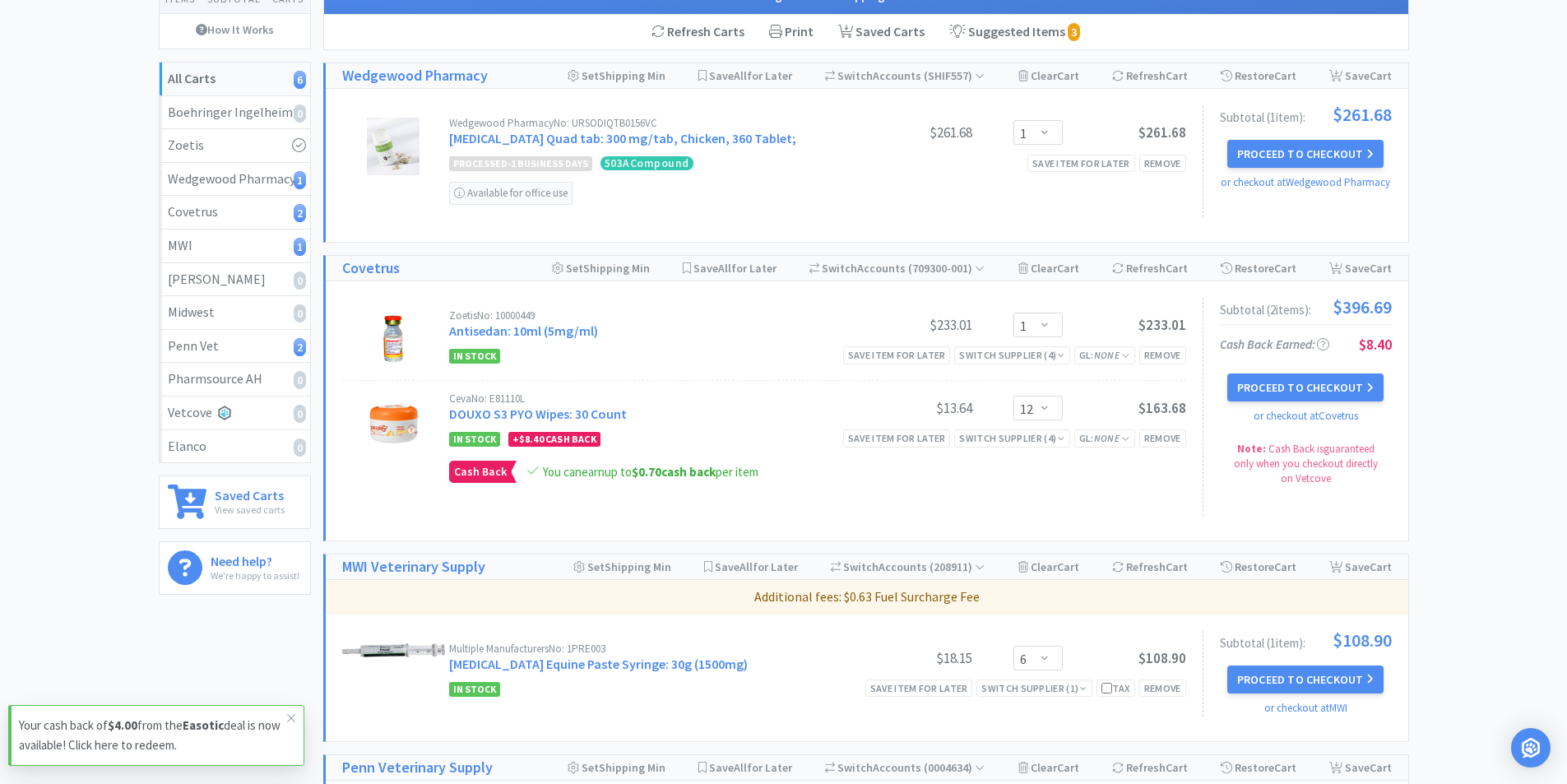
scroll to position [164, 0]
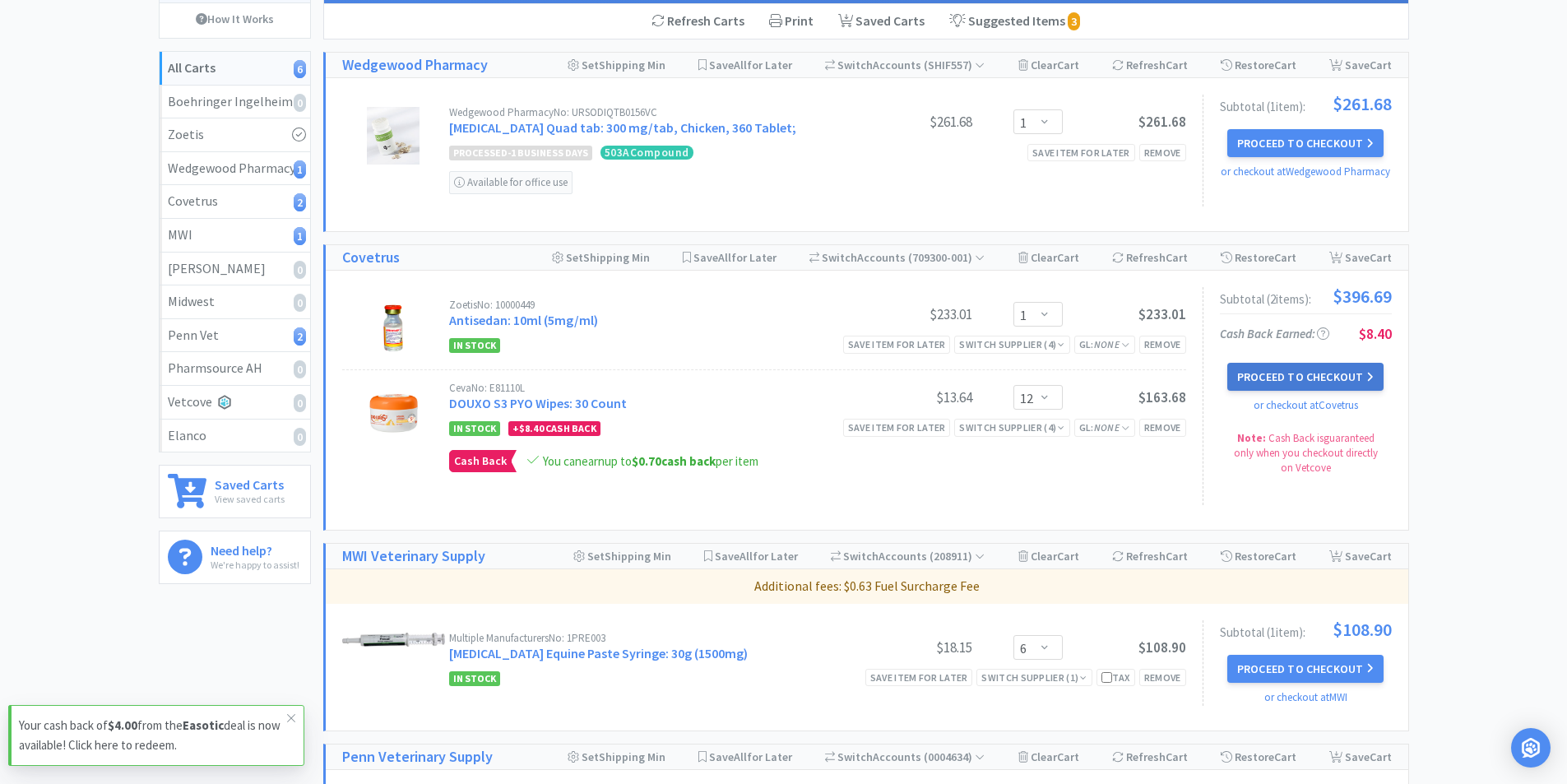
click at [1306, 371] on button "Proceed to Checkout" at bounding box center [1305, 376] width 156 height 28
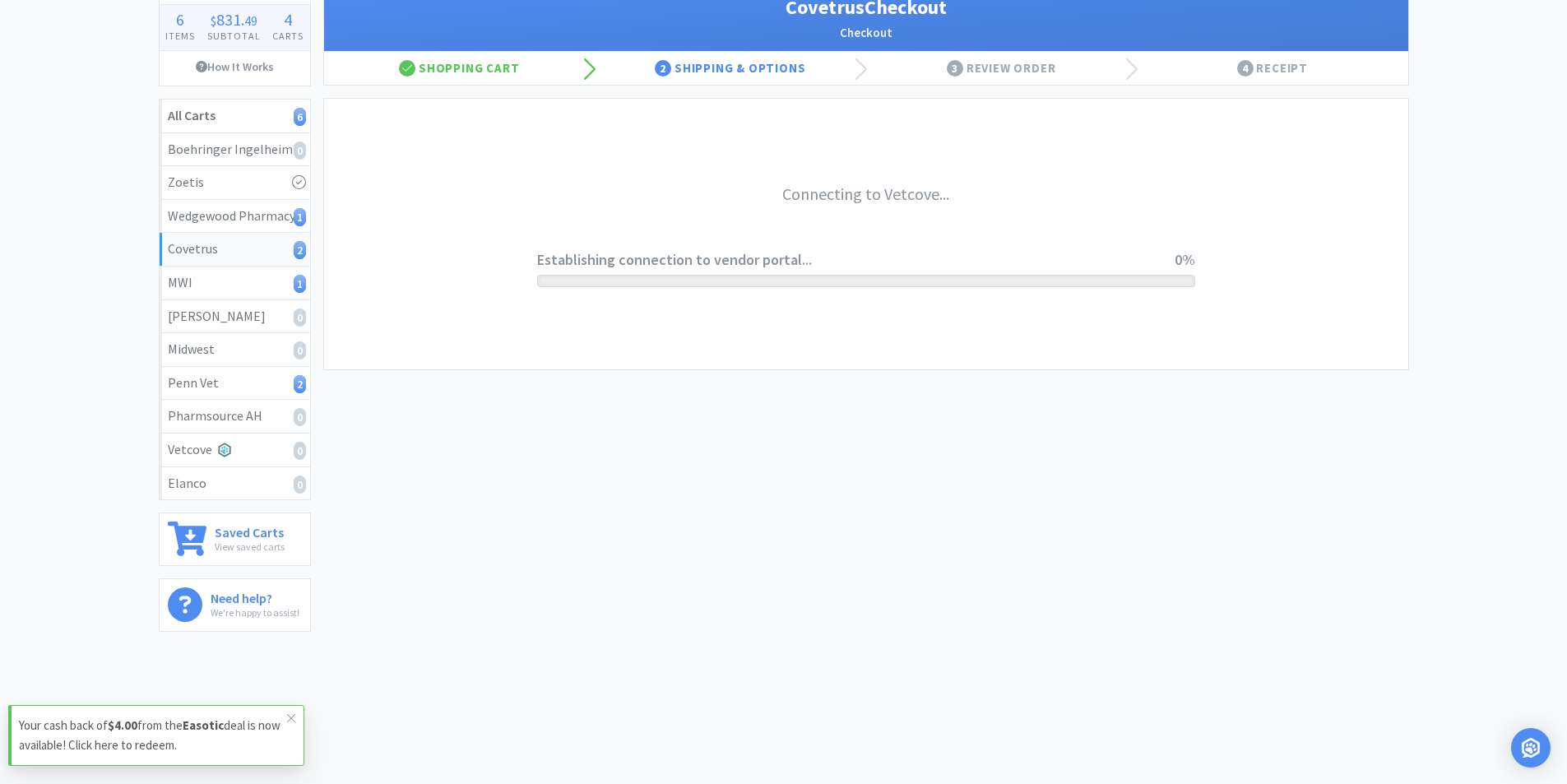
scroll to position [117, 0]
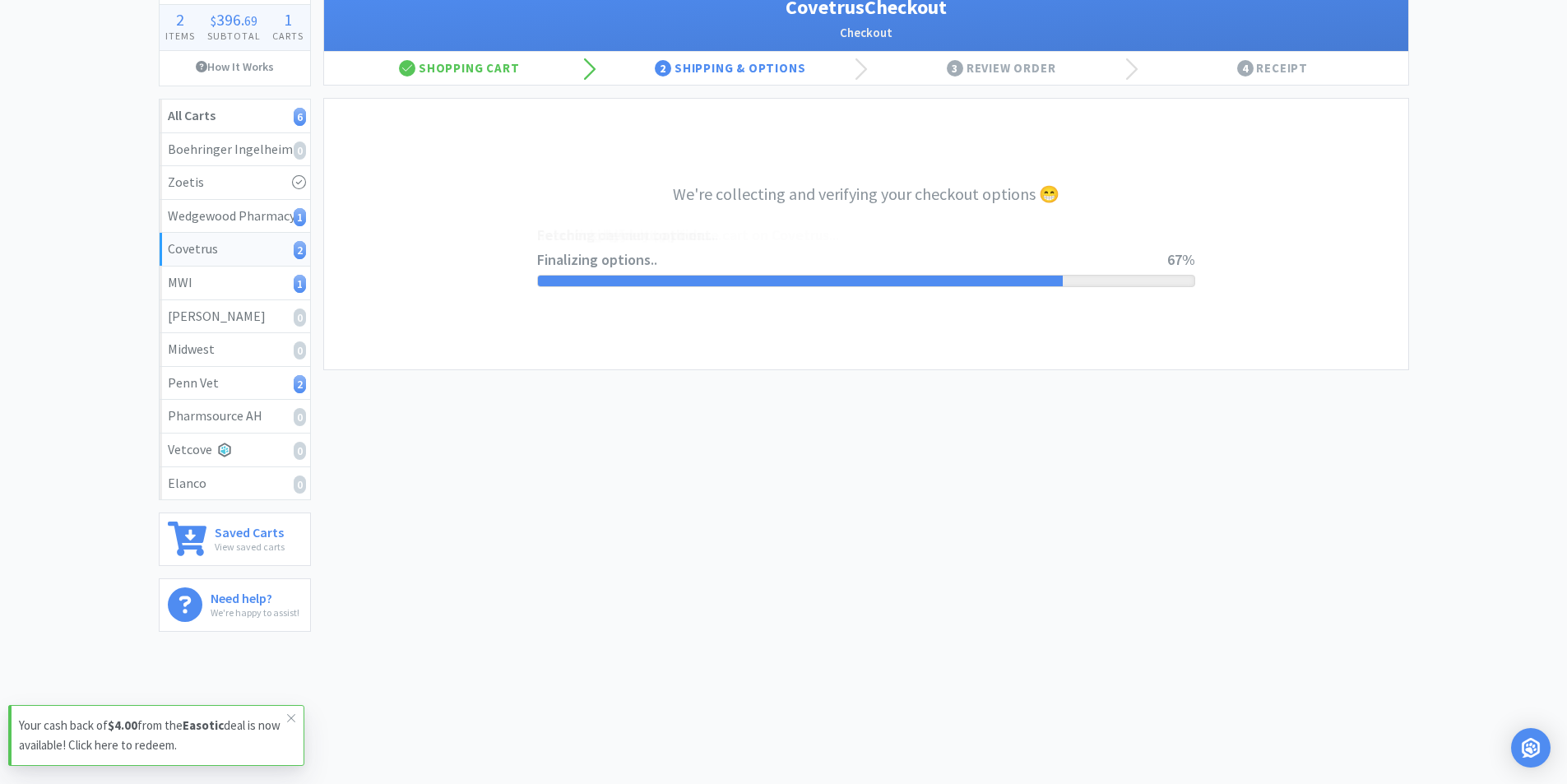
select select "ACCOUNT"
select select "cvt-standard-net"
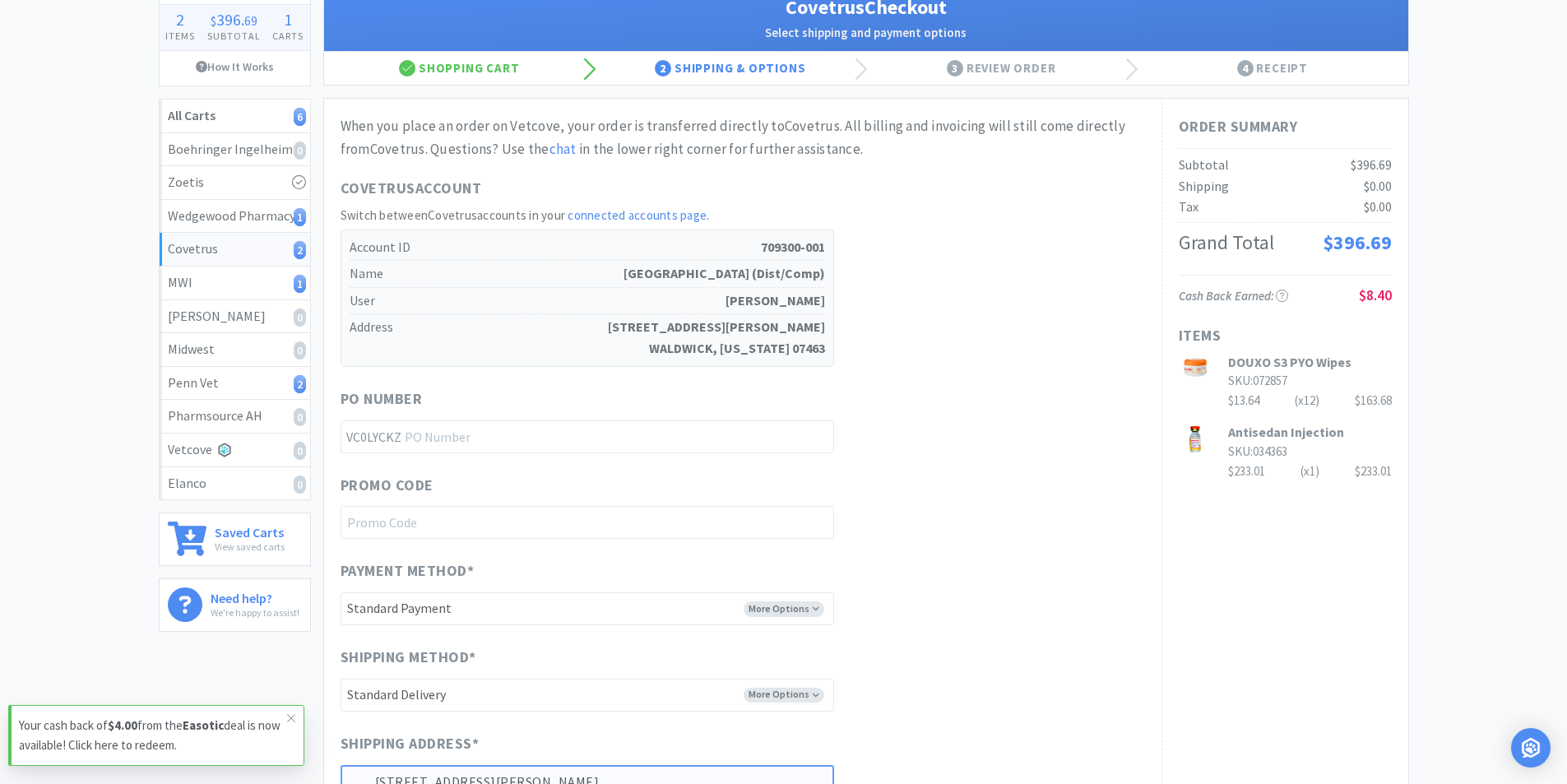
scroll to position [0, 0]
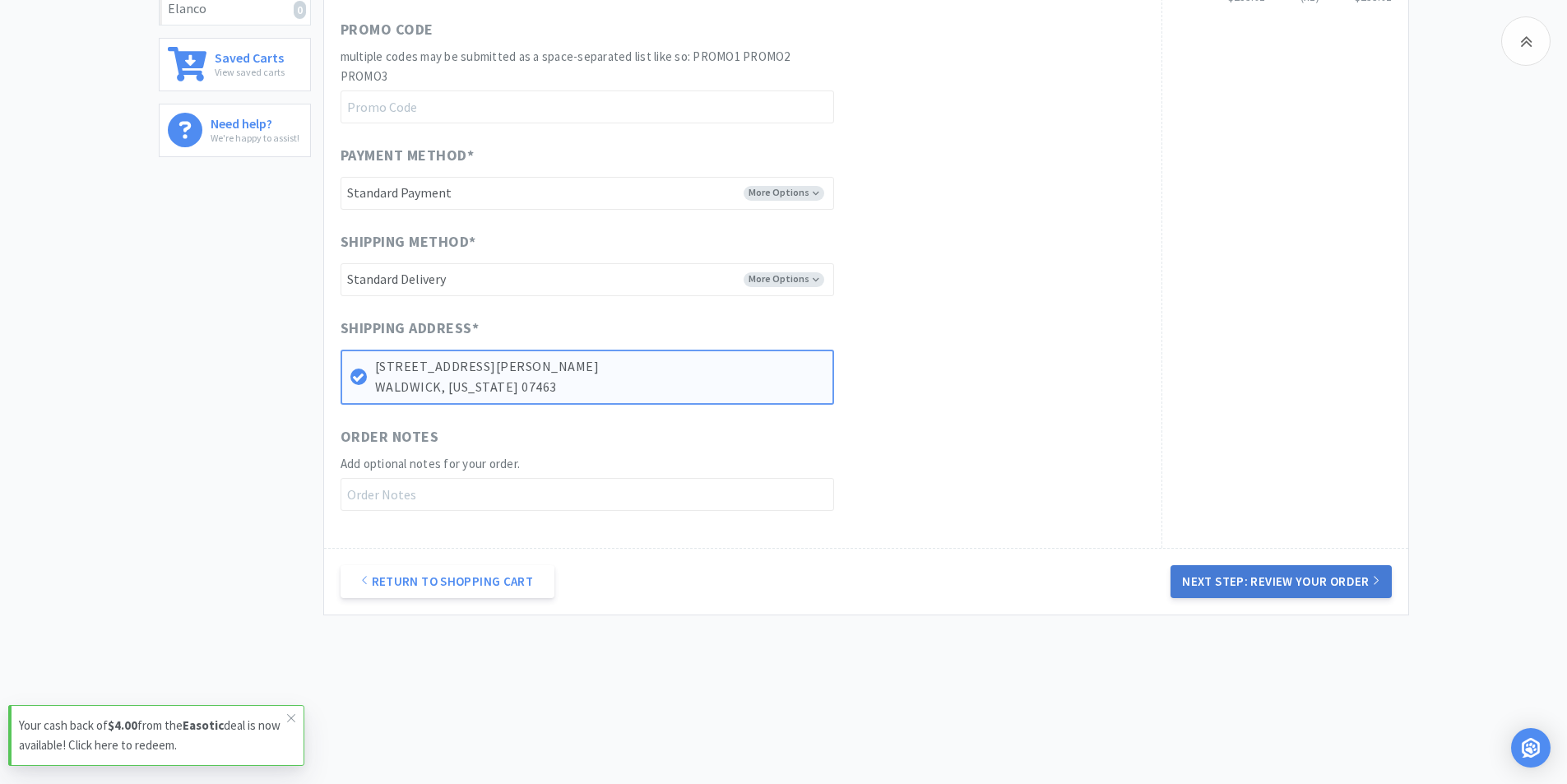
click at [1239, 578] on button "Next Step: Review Your Order" at bounding box center [1280, 581] width 220 height 33
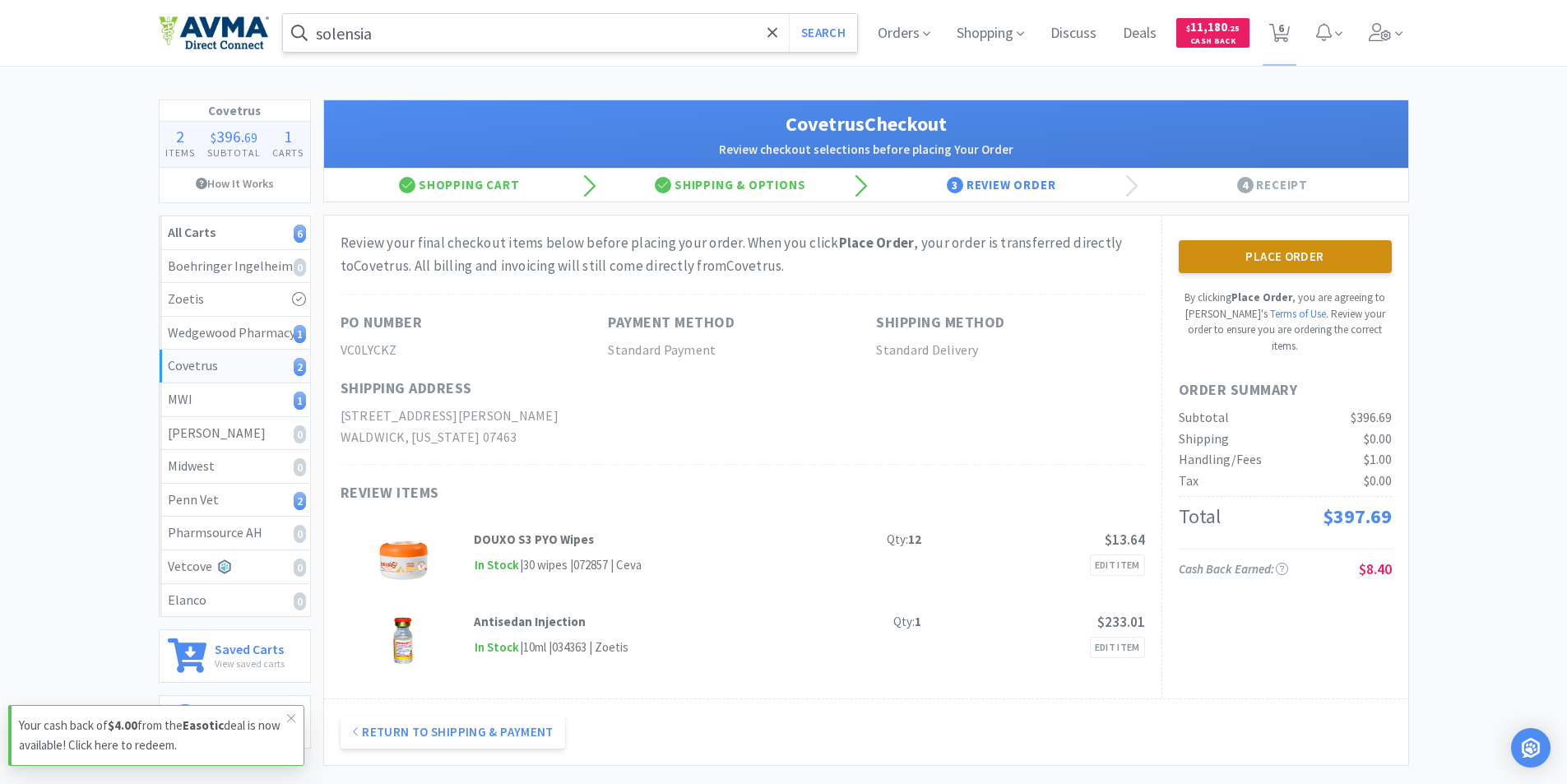
click at [1325, 243] on button "Place Order" at bounding box center [1285, 256] width 213 height 33
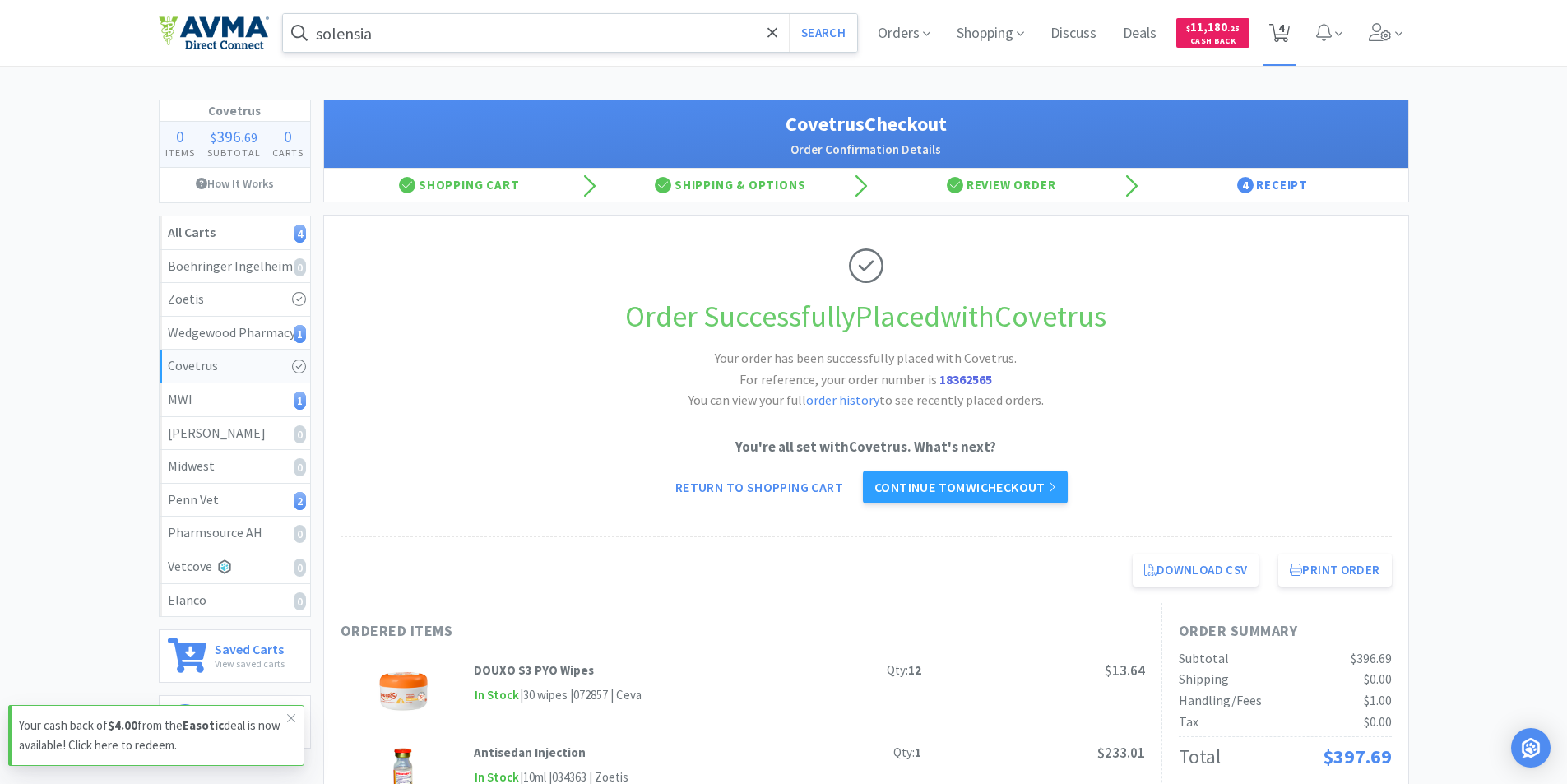
click at [1283, 32] on span "4" at bounding box center [1281, 28] width 6 height 66
select select "1"
select select "6"
select select "4"
select select "2"
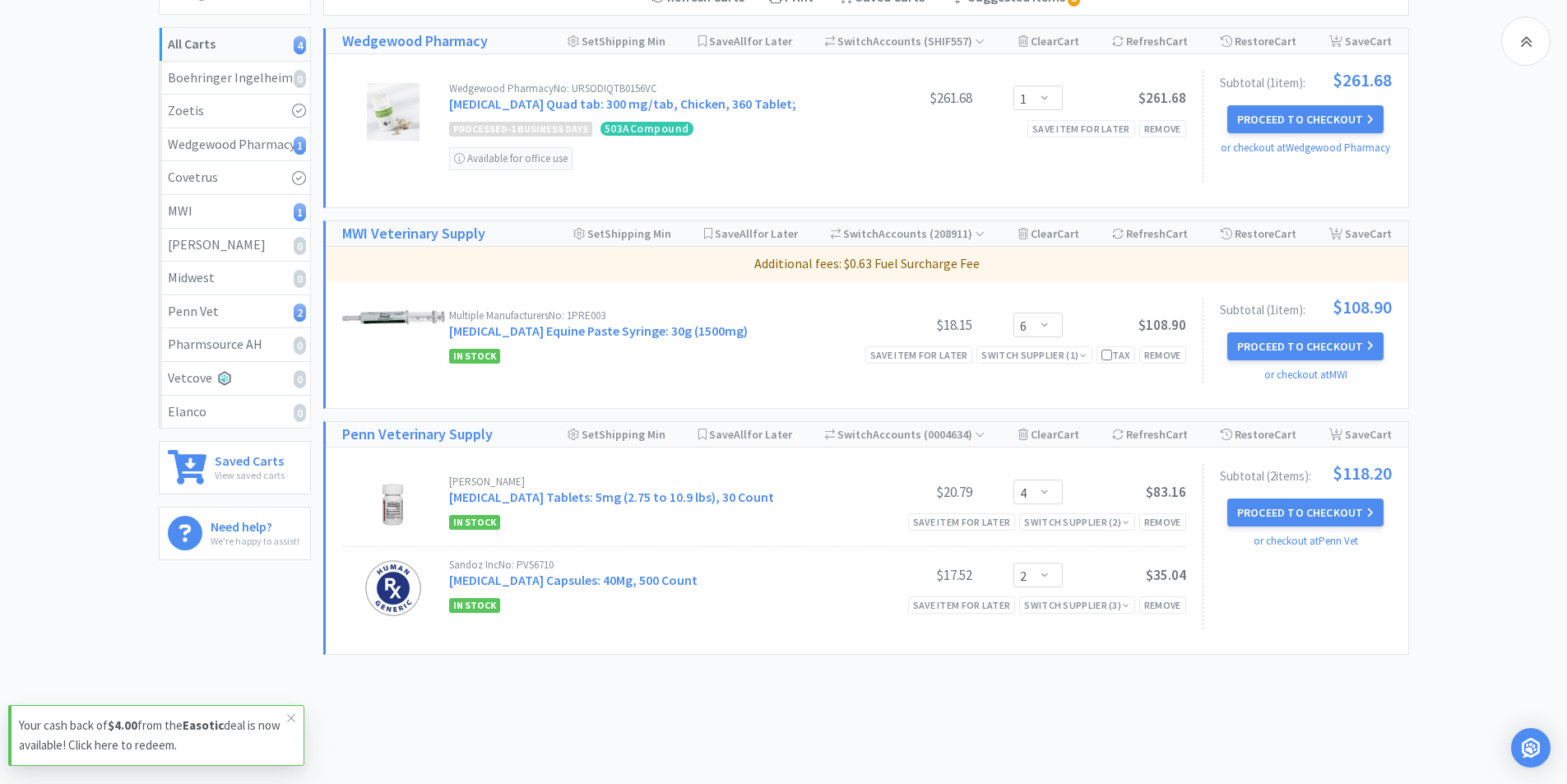
scroll to position [228, 0]
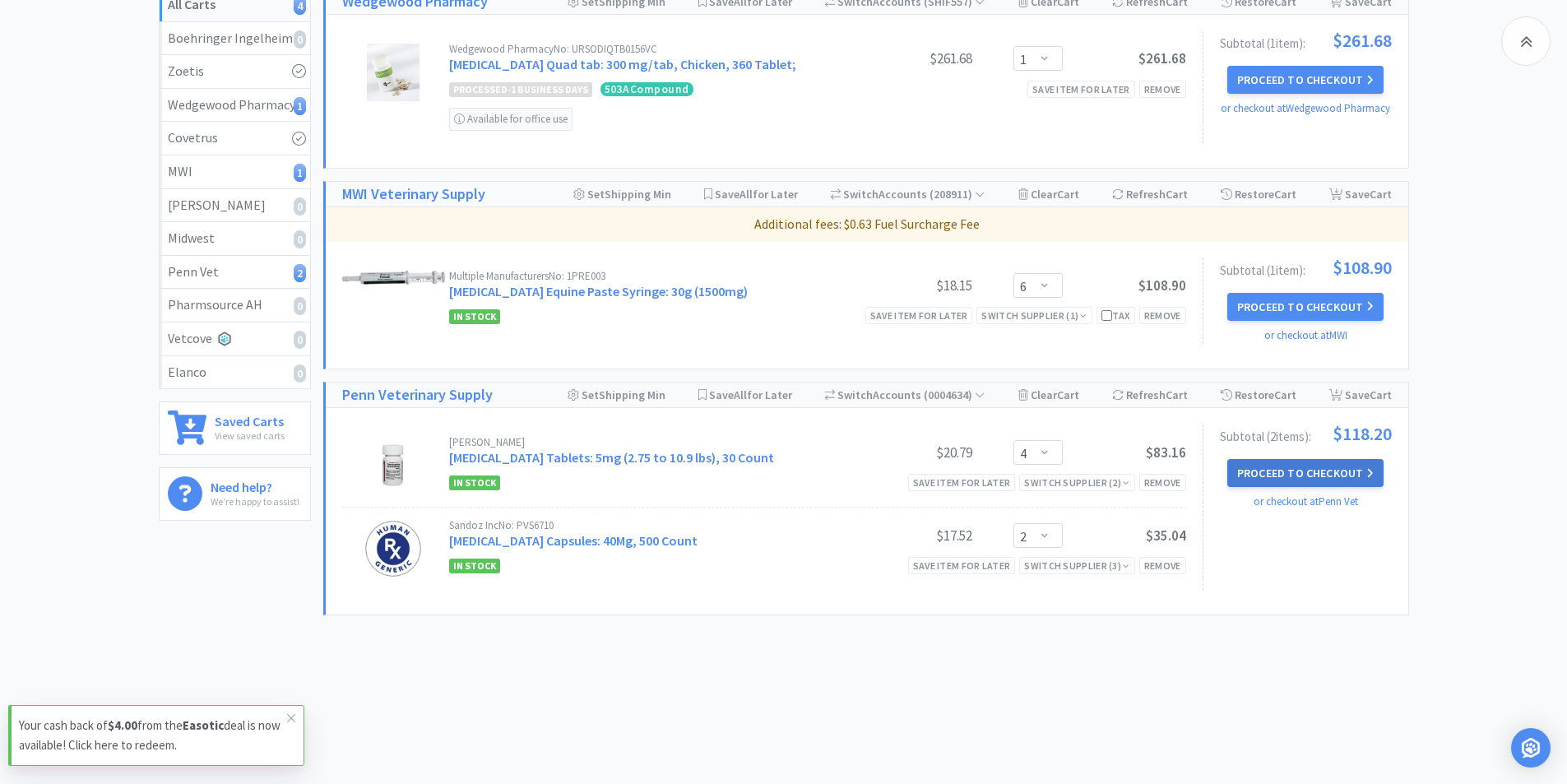
click at [1267, 471] on button "Proceed to Checkout" at bounding box center [1305, 472] width 156 height 28
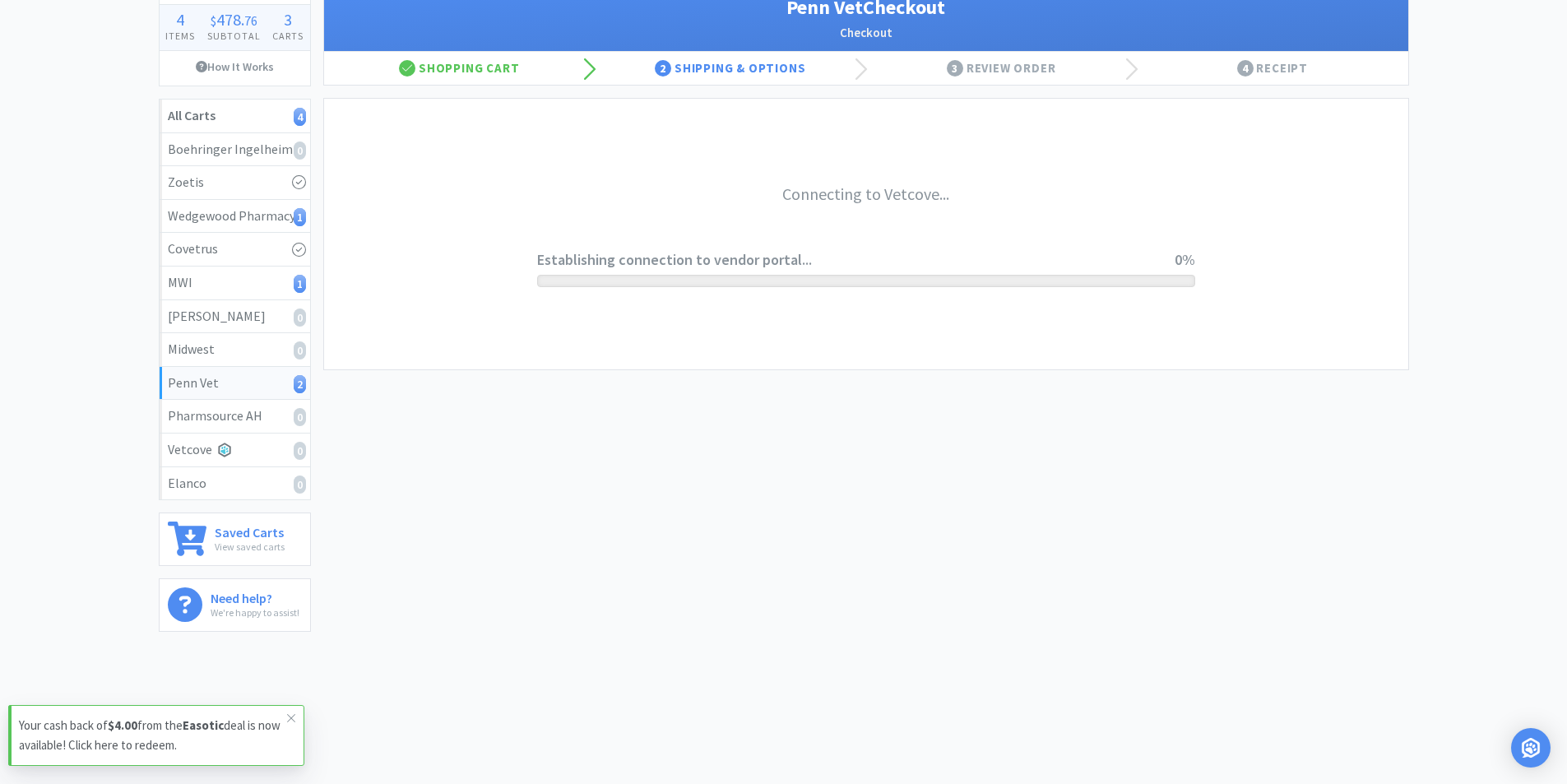
scroll to position [117, 0]
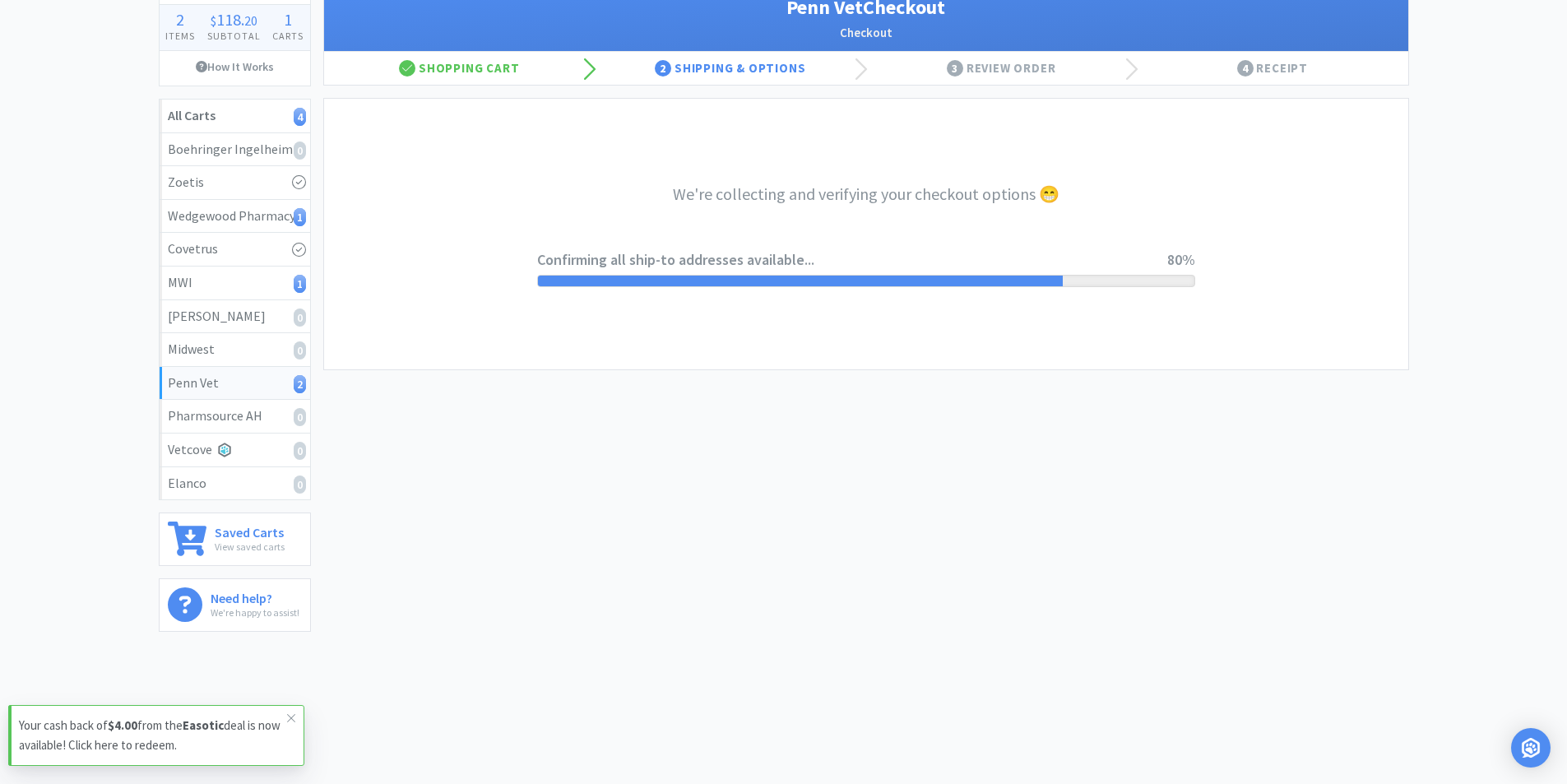
select select "terms"
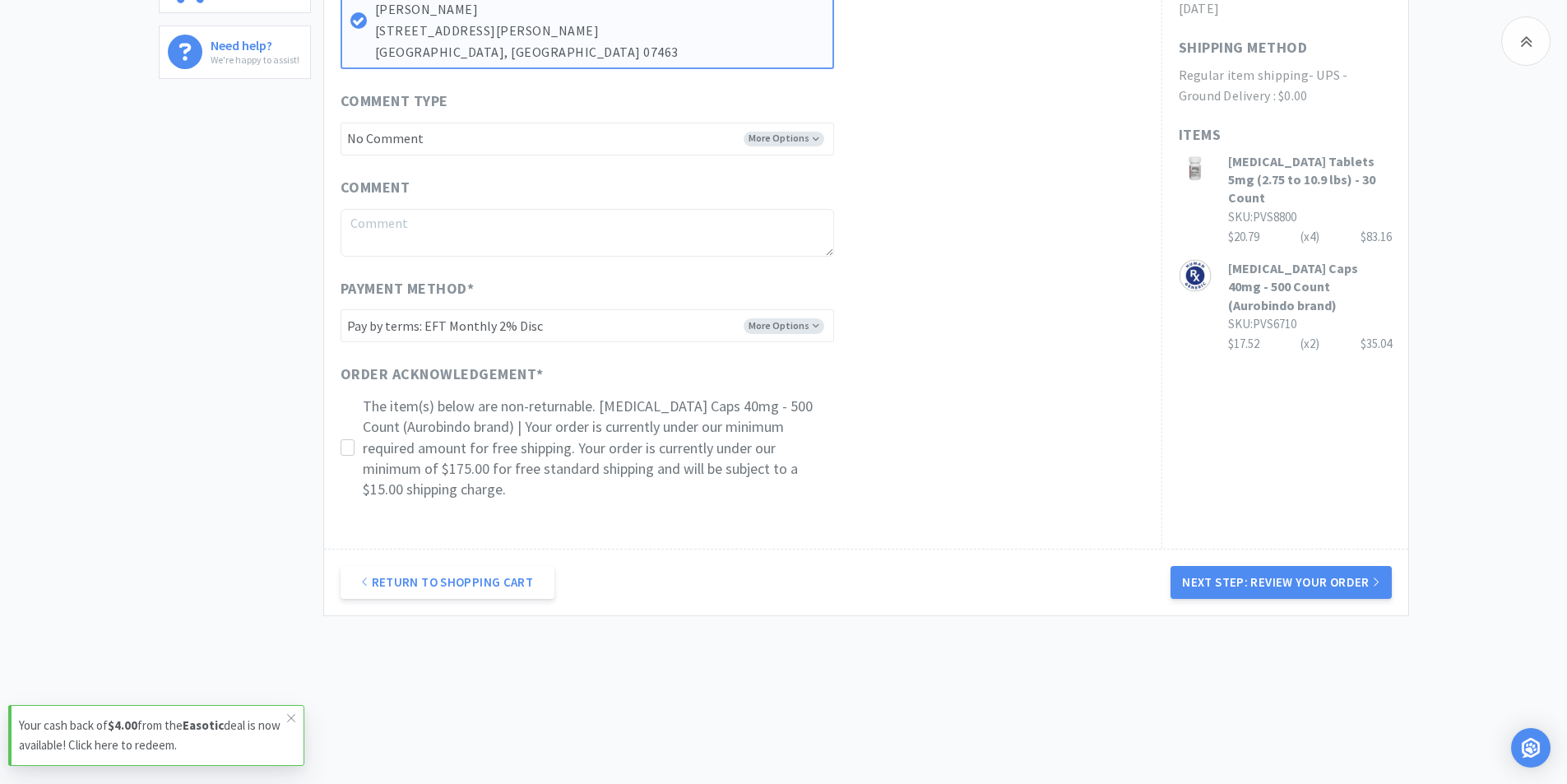
scroll to position [670, 0]
click at [1282, 584] on button "Next Step: Review Your Order" at bounding box center [1280, 581] width 220 height 33
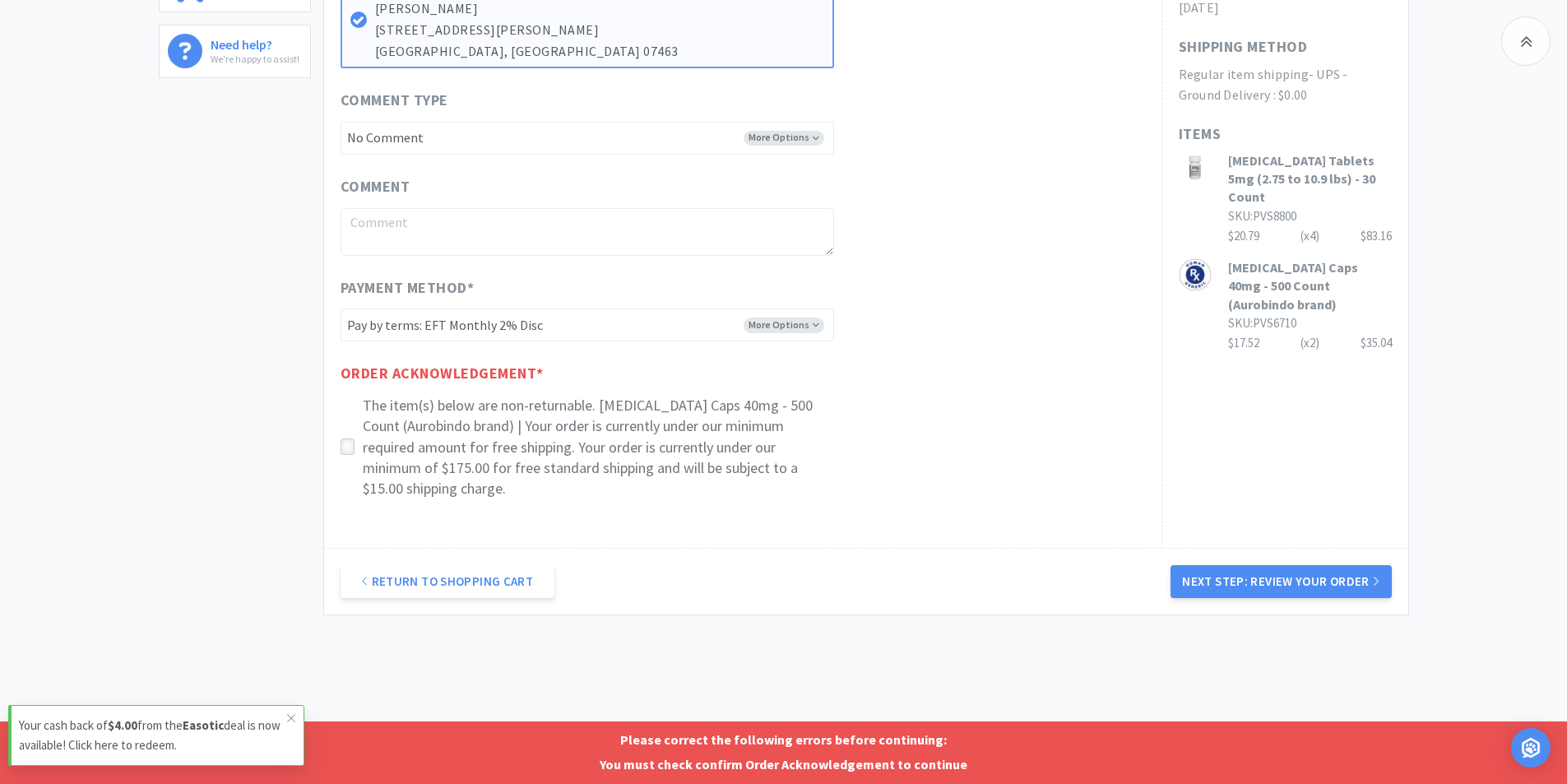
click at [345, 446] on icon at bounding box center [347, 447] width 12 height 12
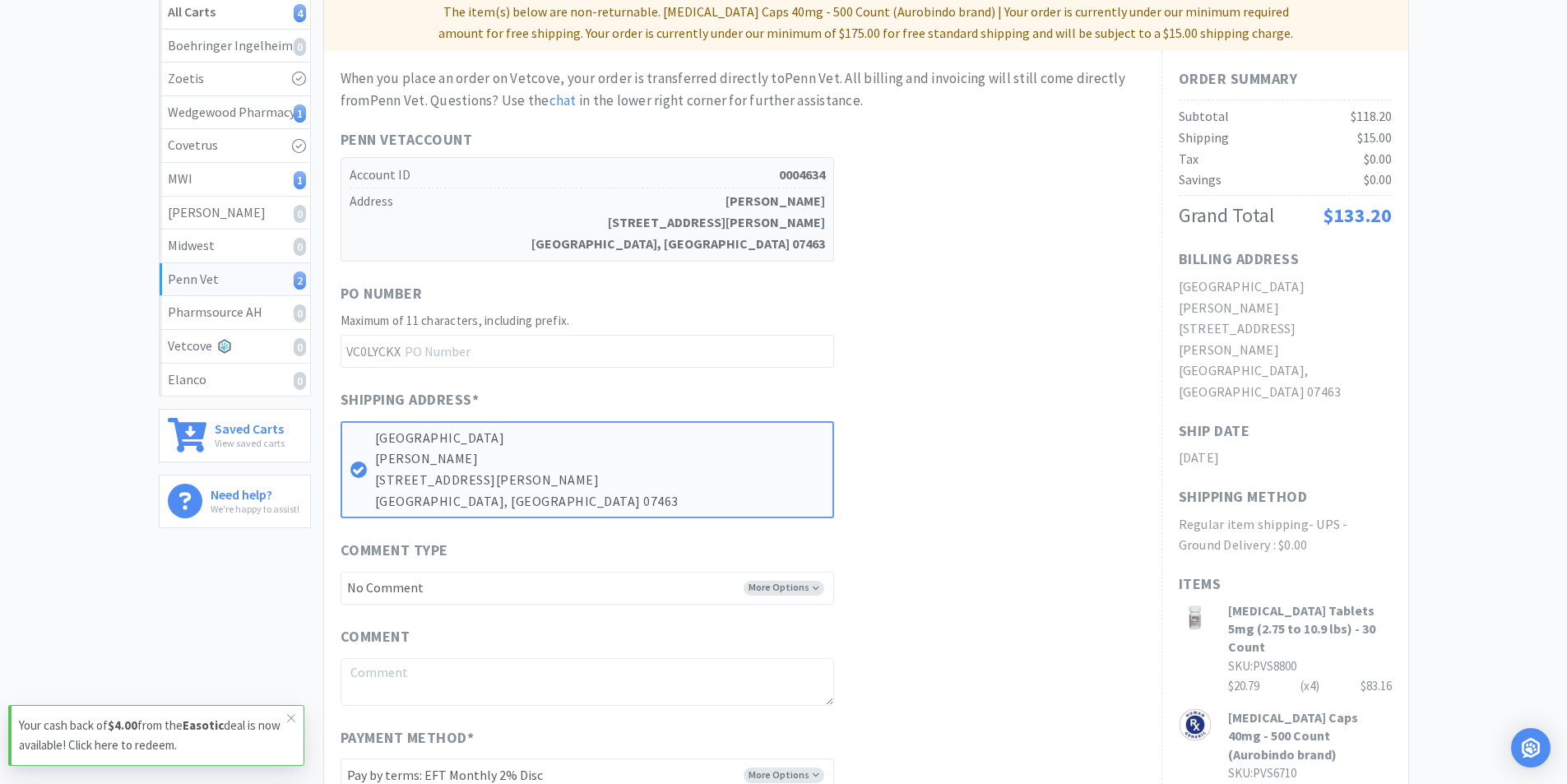
scroll to position [0, 0]
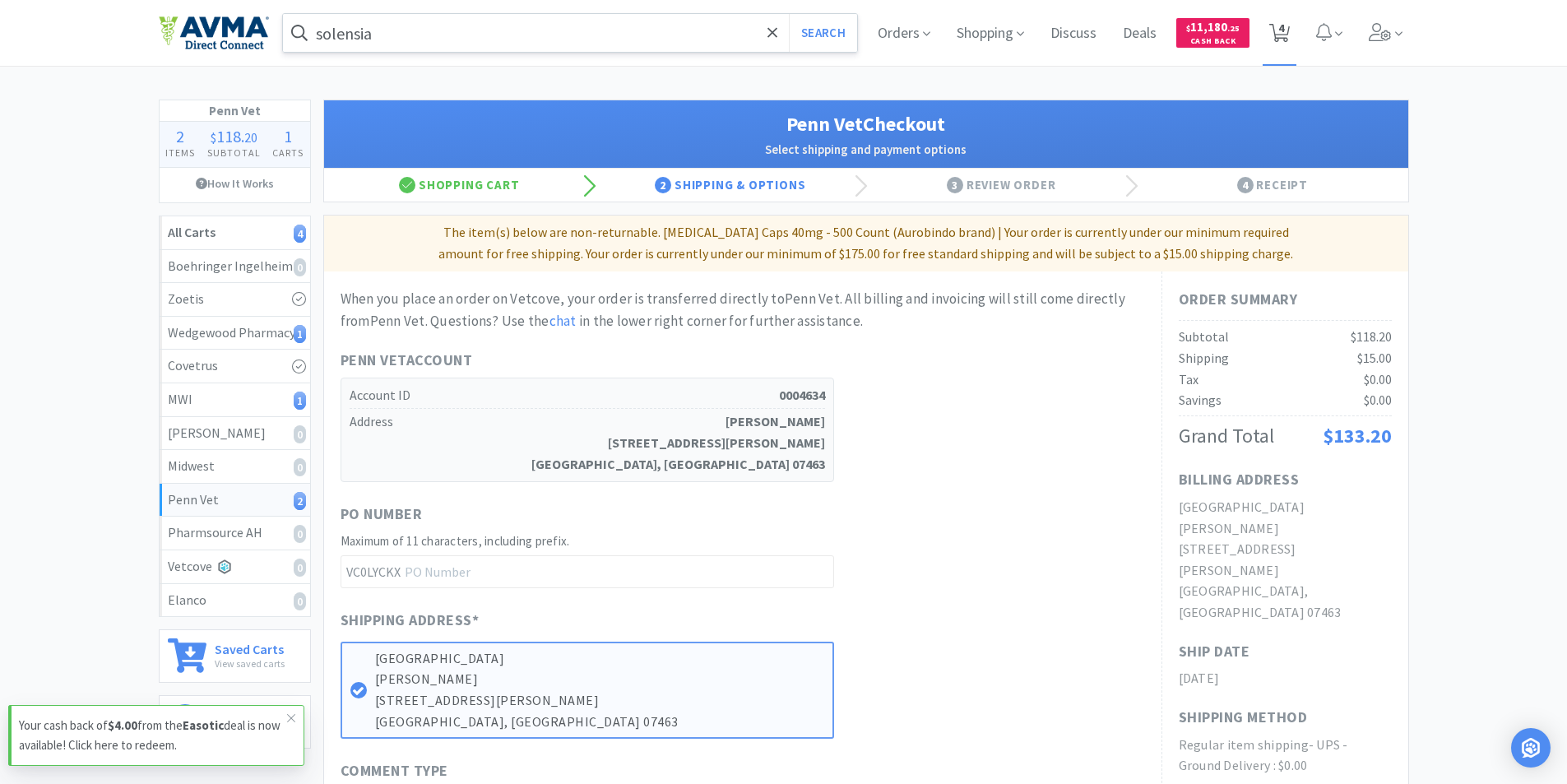
click at [1285, 33] on span "4" at bounding box center [1281, 28] width 6 height 66
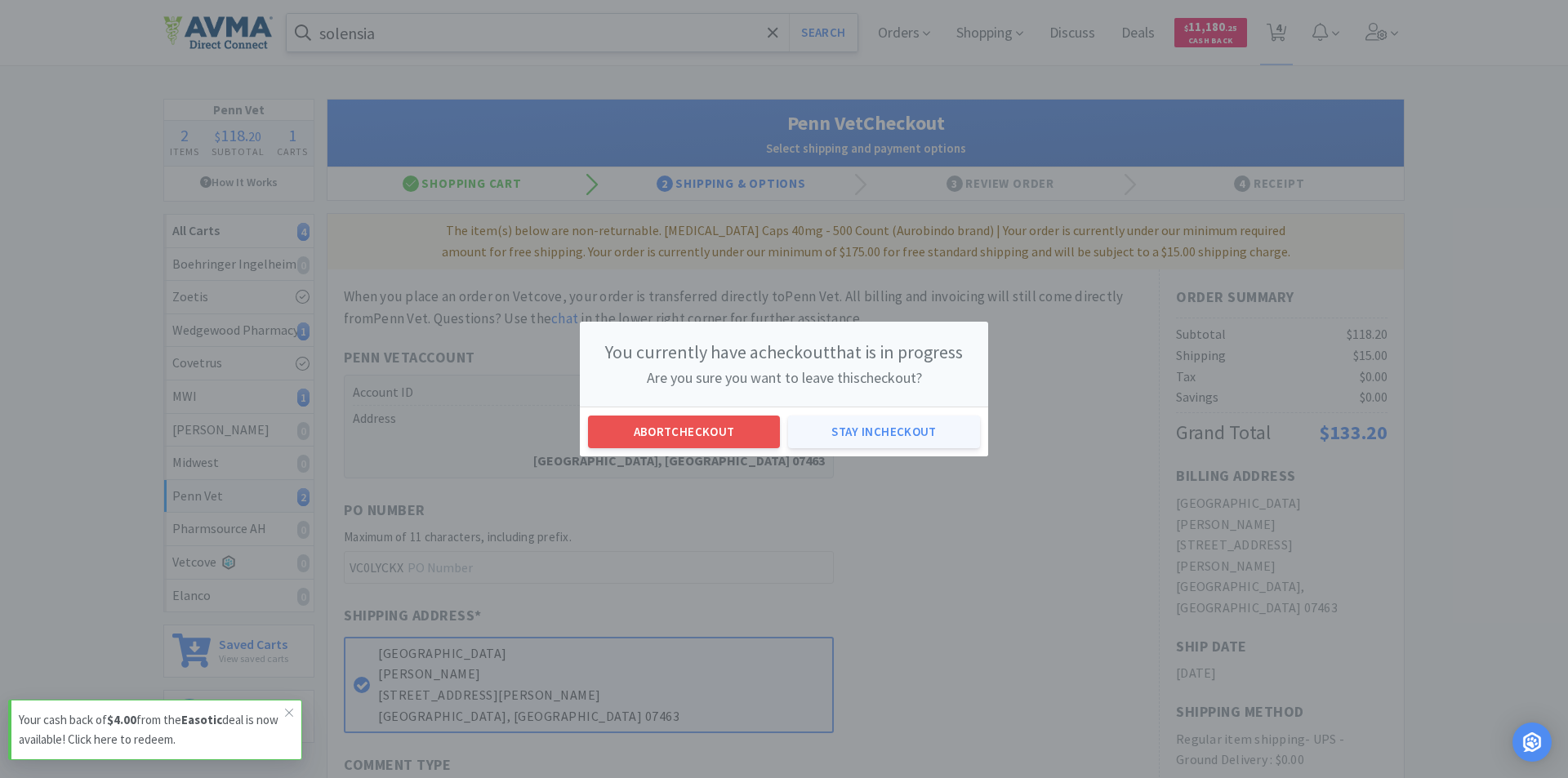
click at [821, 434] on button "Stay in checkout" at bounding box center [884, 432] width 192 height 33
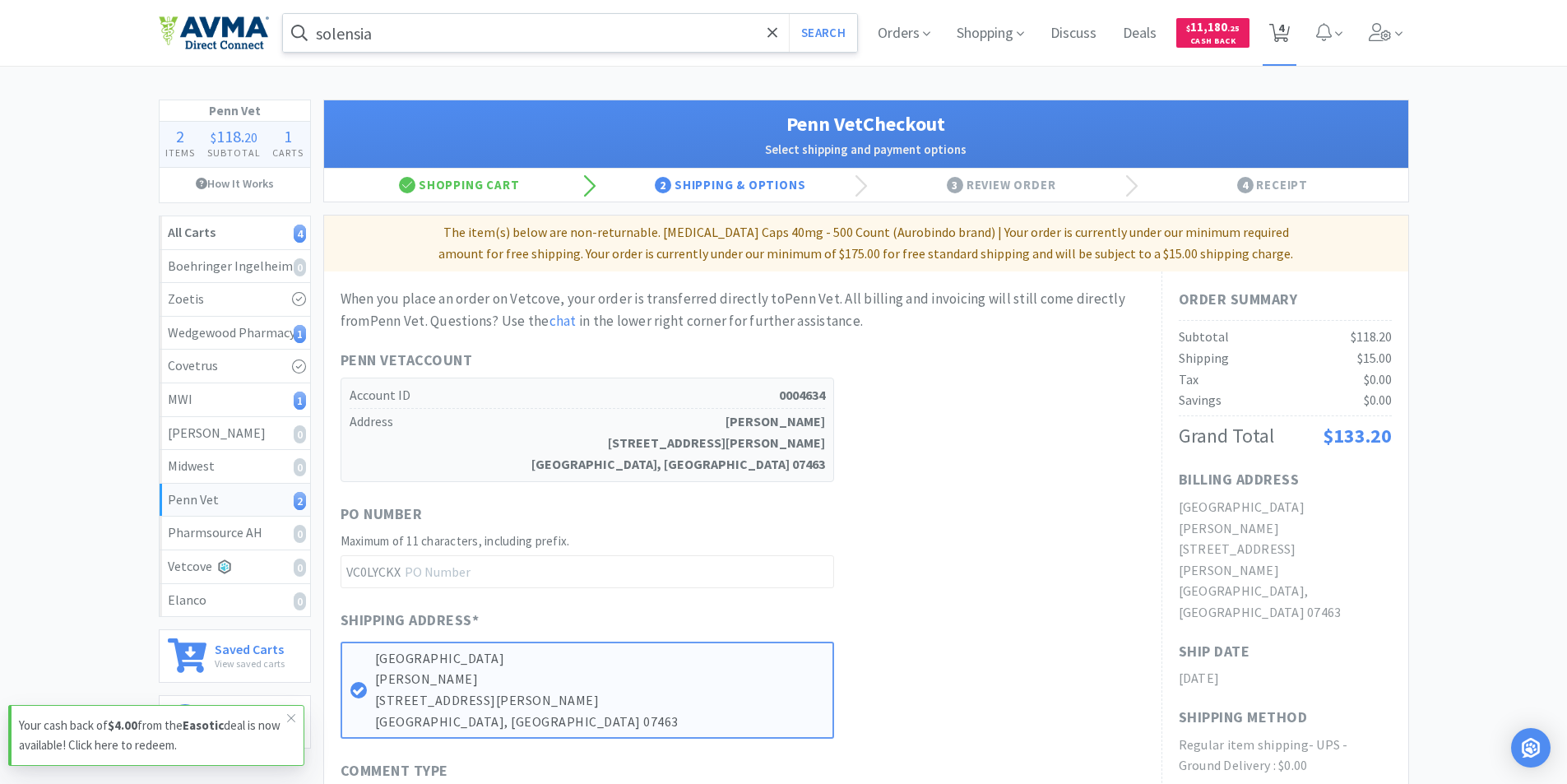
click at [1277, 40] on icon at bounding box center [1280, 33] width 21 height 18
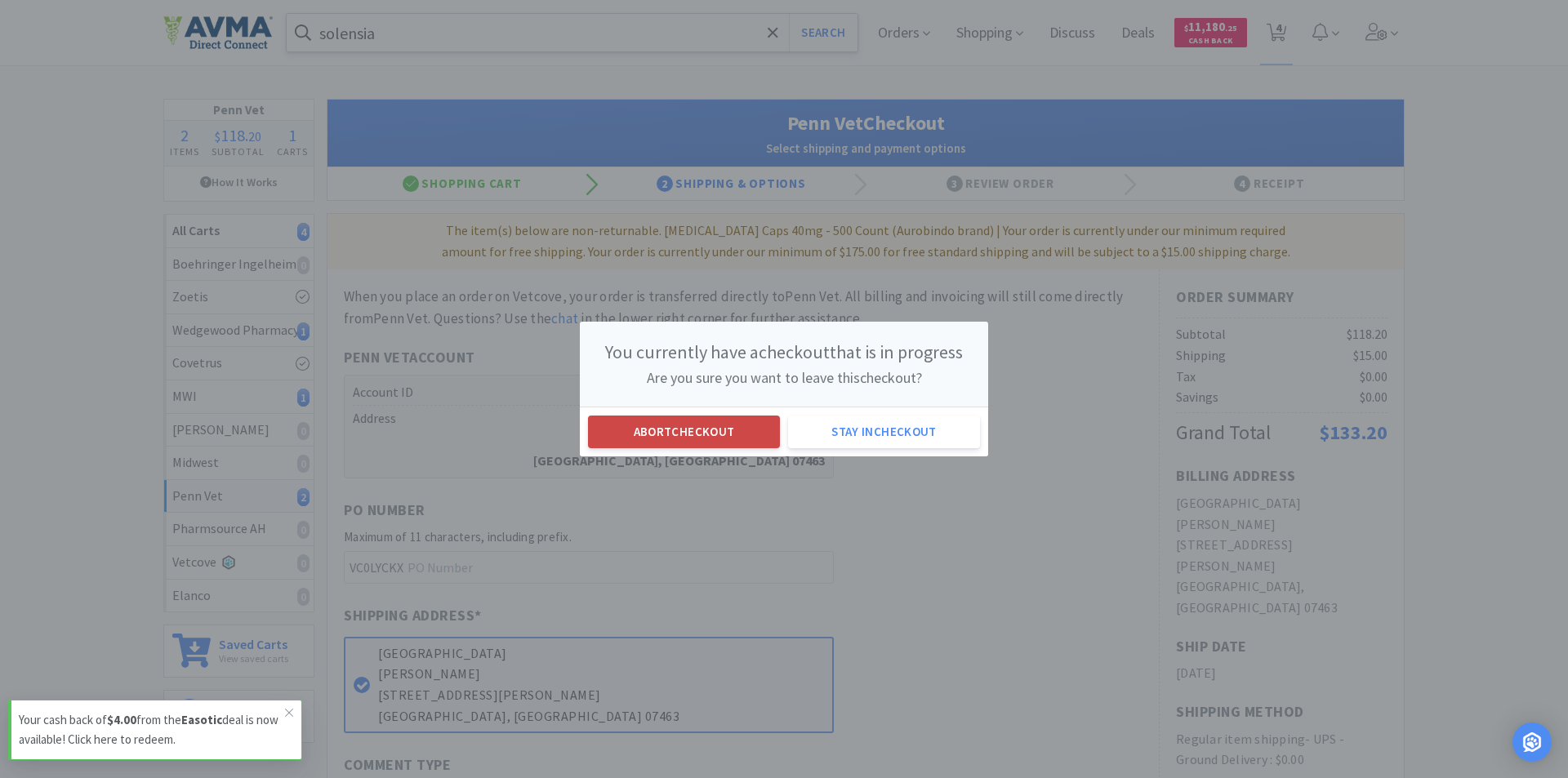
click at [602, 428] on button "Abort checkout" at bounding box center [684, 432] width 192 height 33
select select "1"
select select "6"
select select "4"
select select "2"
